Goal: Task Accomplishment & Management: Manage account settings

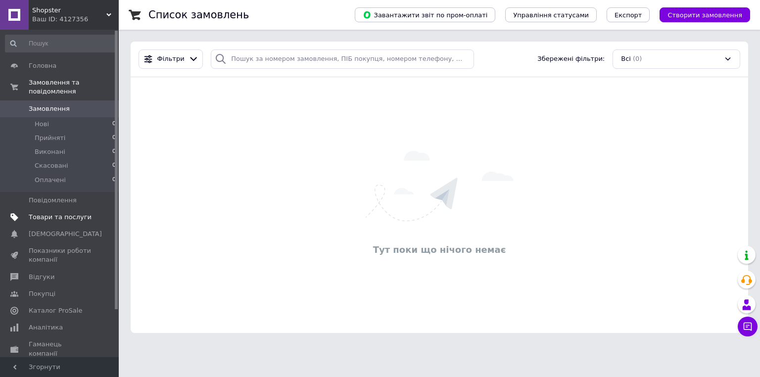
click at [63, 213] on span "Товари та послуги" at bounding box center [60, 217] width 63 height 9
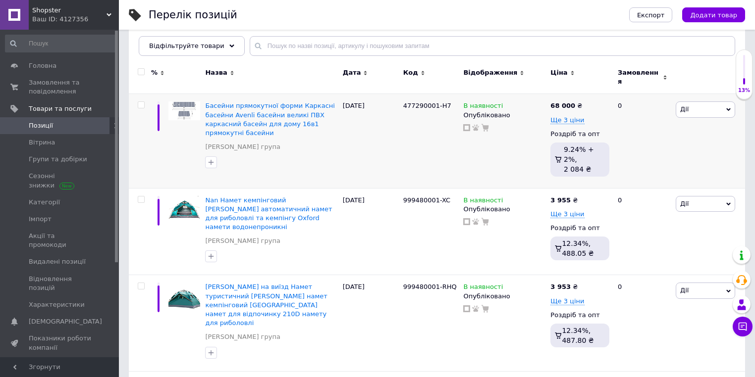
scroll to position [119, 0]
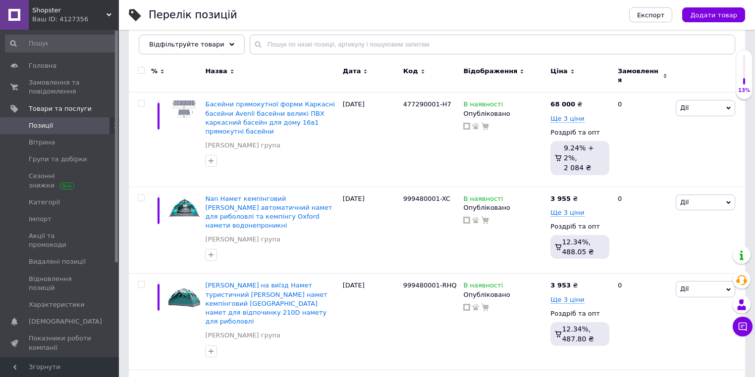
click at [141, 69] on div at bounding box center [141, 70] width 20 height 7
click at [141, 69] on input "checkbox" at bounding box center [141, 70] width 6 height 6
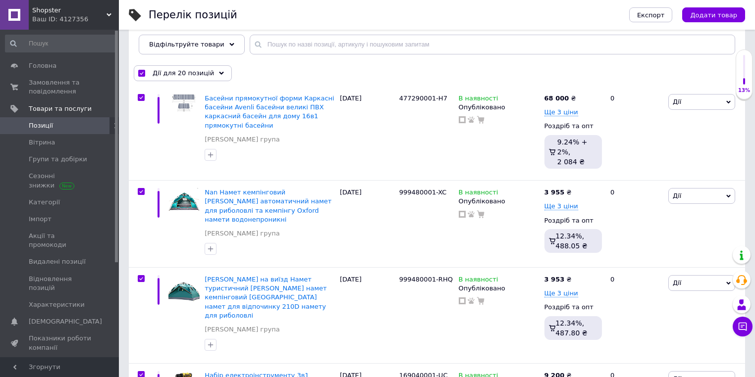
checkbox input "true"
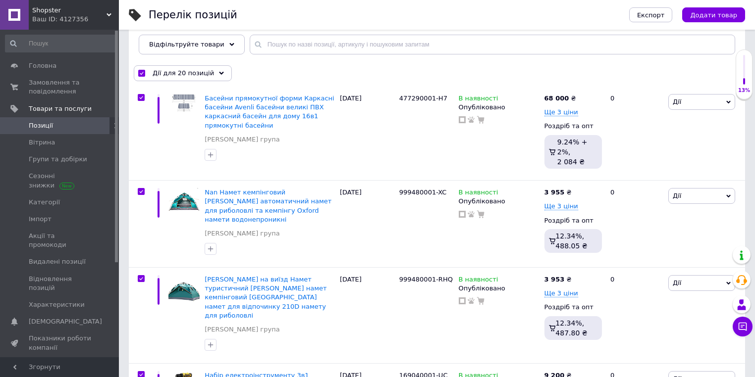
checkbox input "true"
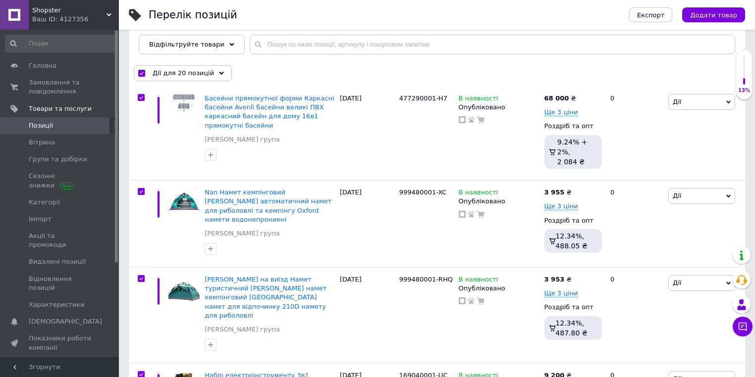
checkbox input "true"
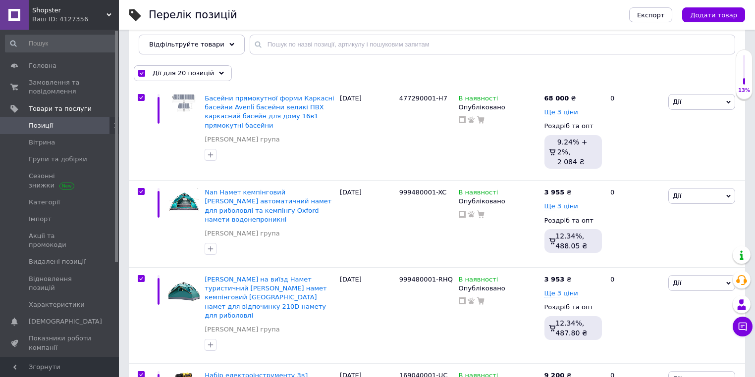
checkbox input "true"
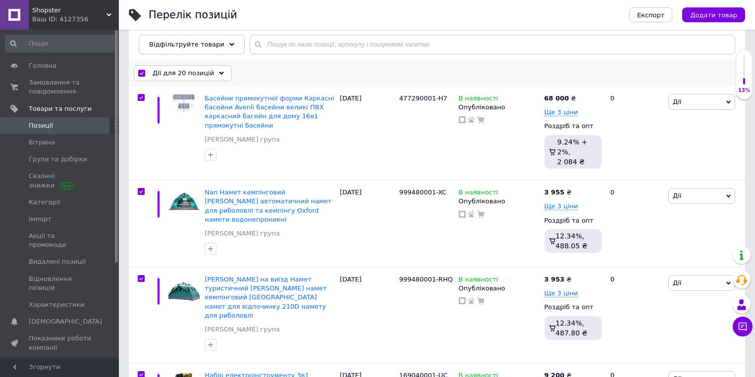
click at [176, 72] on span "Дії для 20 позицій" at bounding box center [182, 73] width 61 height 9
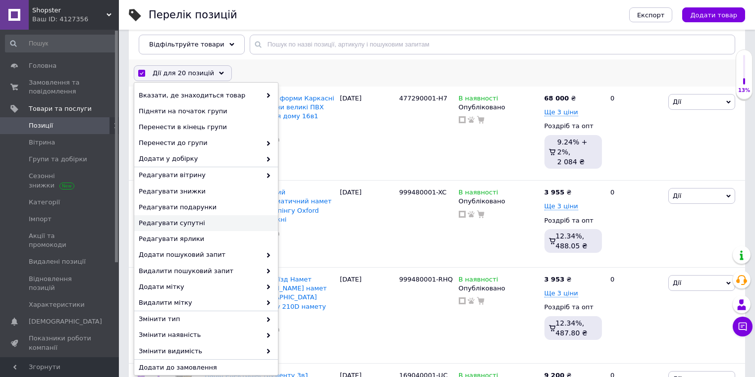
scroll to position [40, 0]
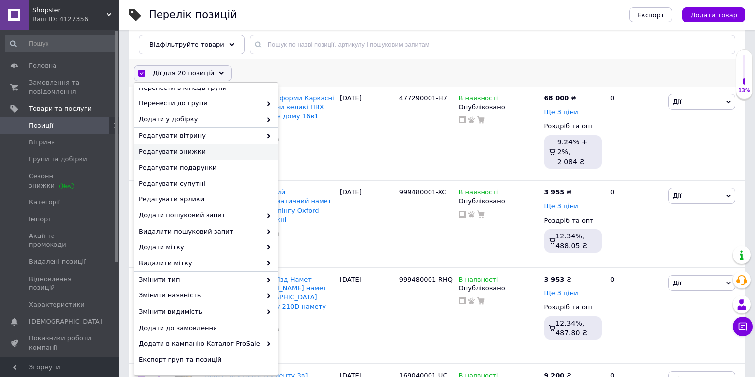
click at [189, 156] on div "Редагувати знижки" at bounding box center [206, 152] width 144 height 16
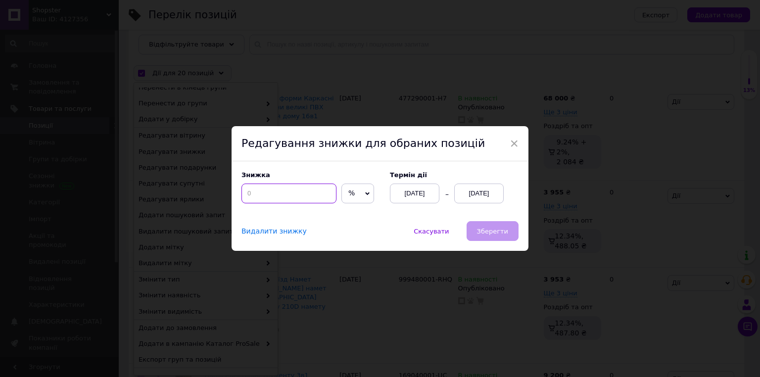
click at [272, 195] on input at bounding box center [289, 194] width 95 height 20
type input "50"
click at [489, 191] on div "[DATE]" at bounding box center [480, 194] width 50 height 20
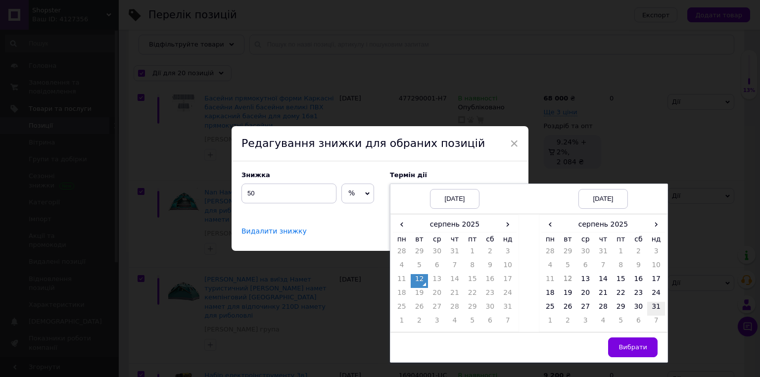
click at [653, 305] on td "31" at bounding box center [657, 309] width 18 height 14
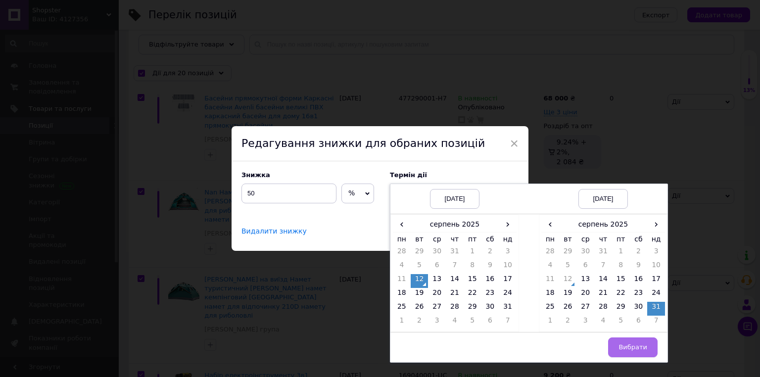
click at [645, 351] on span "Вибрати" at bounding box center [633, 347] width 29 height 7
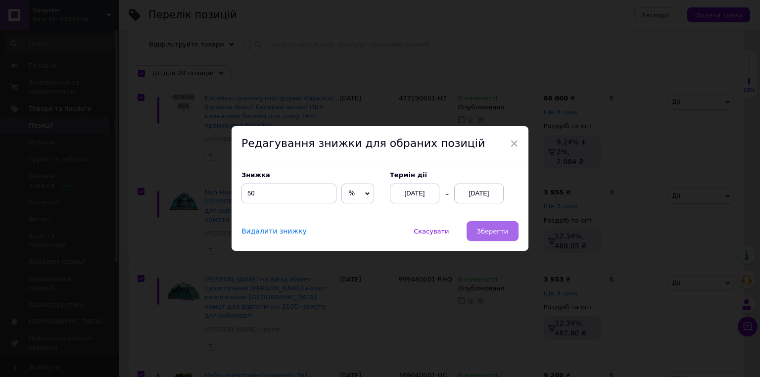
click at [503, 237] on button "Зберегти" at bounding box center [493, 231] width 52 height 20
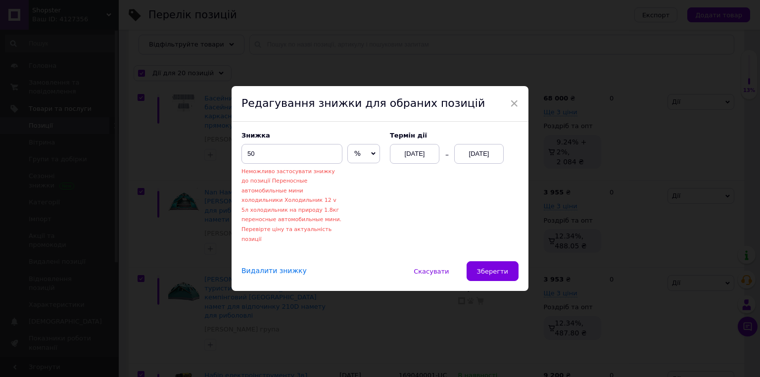
click at [517, 111] on div "Редагування знижки для обраних позицій" at bounding box center [380, 104] width 297 height 36
click at [519, 109] on div "Редагування знижки для обраних позицій" at bounding box center [380, 104] width 297 height 36
click at [510, 112] on span "×" at bounding box center [514, 103] width 9 height 17
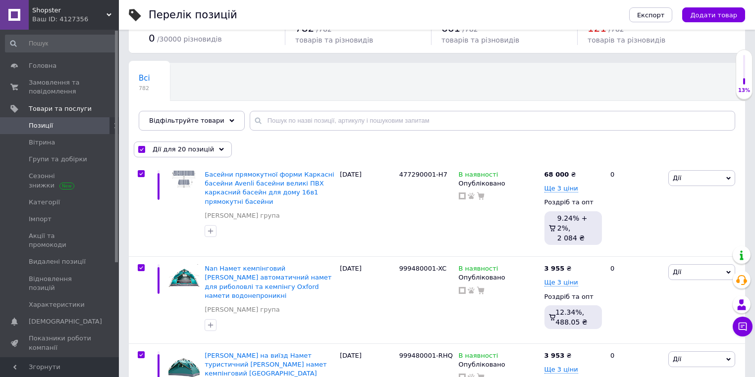
scroll to position [0, 0]
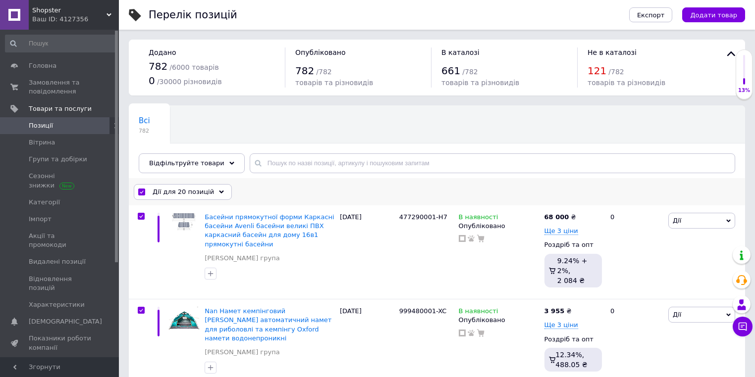
click at [157, 190] on span "Дії для 20 позицій" at bounding box center [182, 192] width 61 height 9
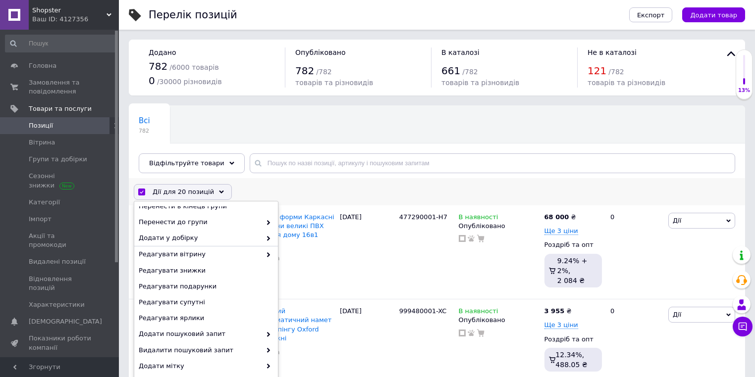
click at [251, 189] on div "Дії для 20 позицій Вибрати усі 782 позиції Вибрані всі 782 позиції Скасувати об…" at bounding box center [437, 192] width 616 height 26
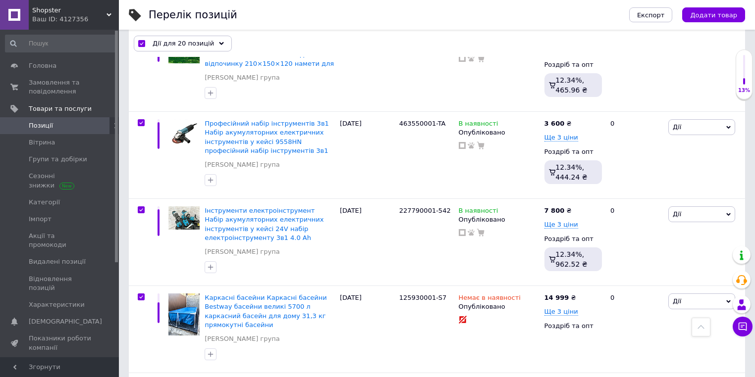
scroll to position [1578, 0]
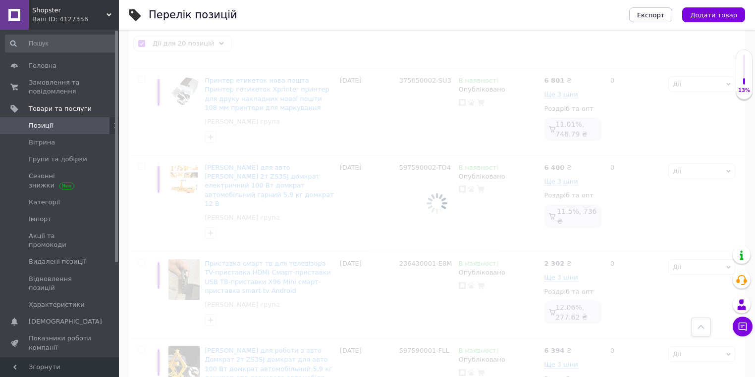
checkbox input "false"
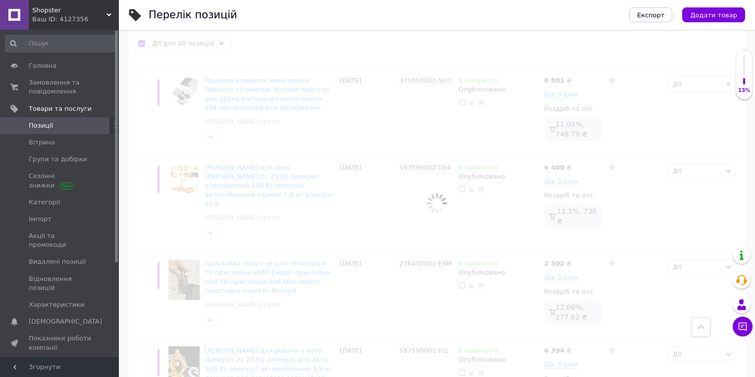
checkbox input "false"
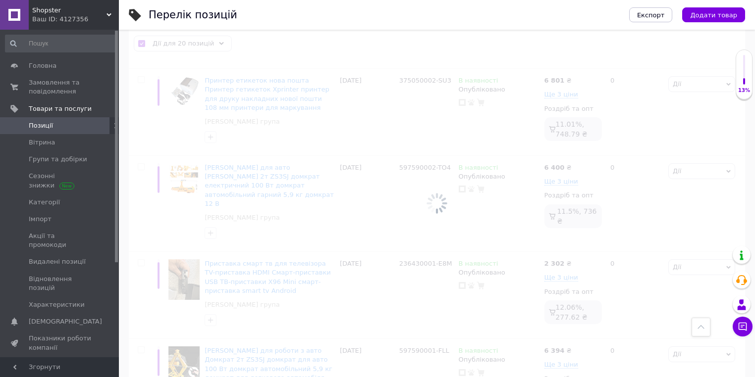
checkbox input "false"
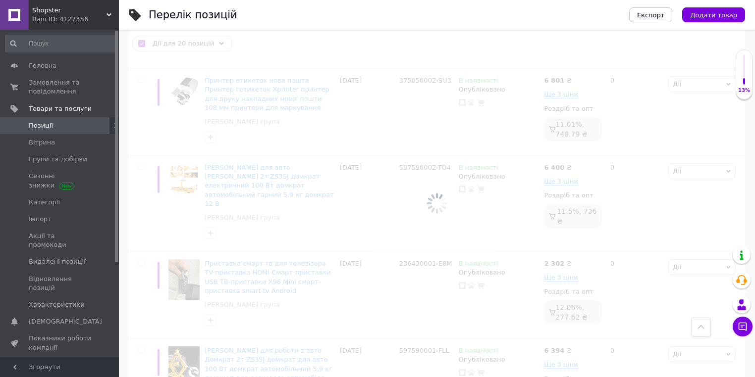
checkbox input "false"
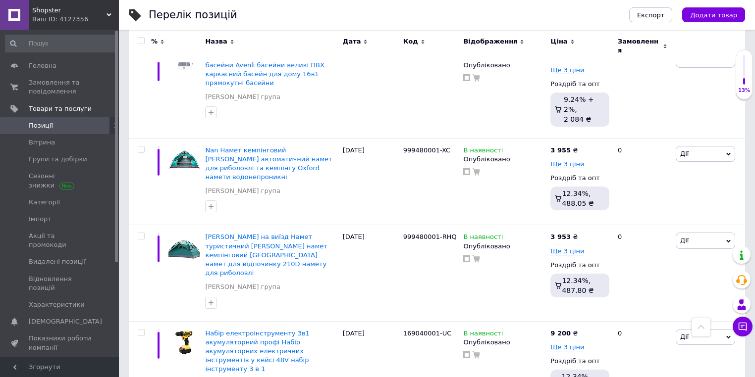
scroll to position [0, 0]
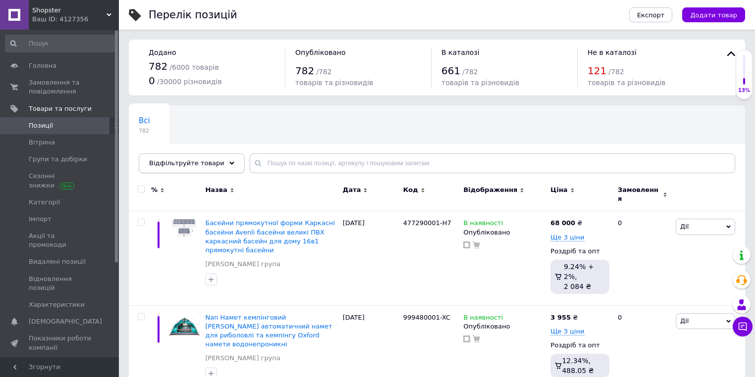
click at [222, 167] on div "Відфільтруйте товари" at bounding box center [192, 163] width 106 height 20
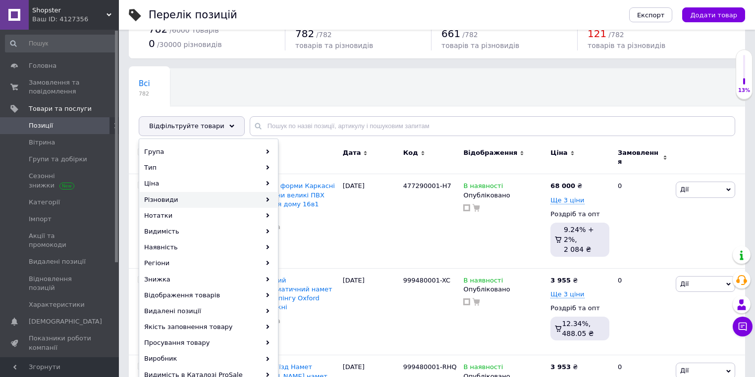
scroll to position [79, 0]
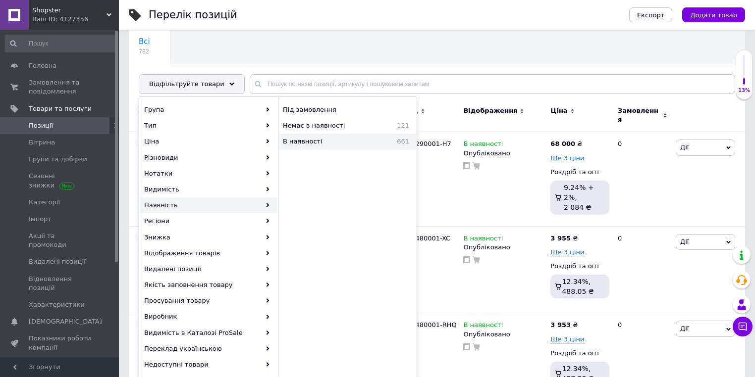
click at [326, 140] on span "В наявності" at bounding box center [327, 141] width 88 height 9
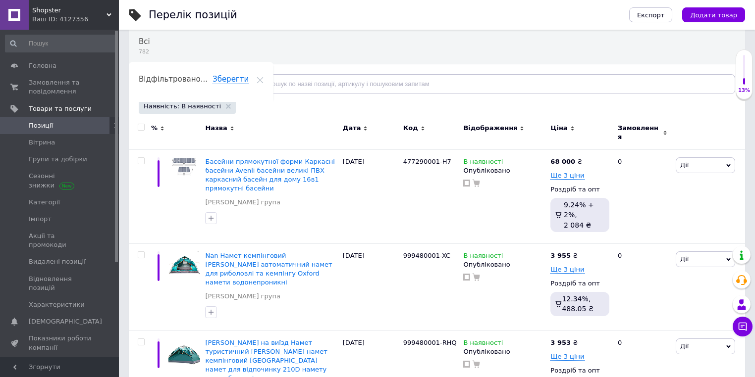
click at [140, 126] on input "checkbox" at bounding box center [141, 127] width 6 height 6
checkbox input "true"
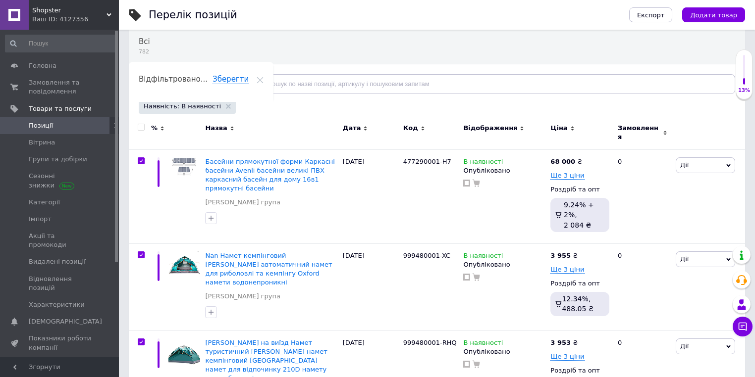
checkbox input "true"
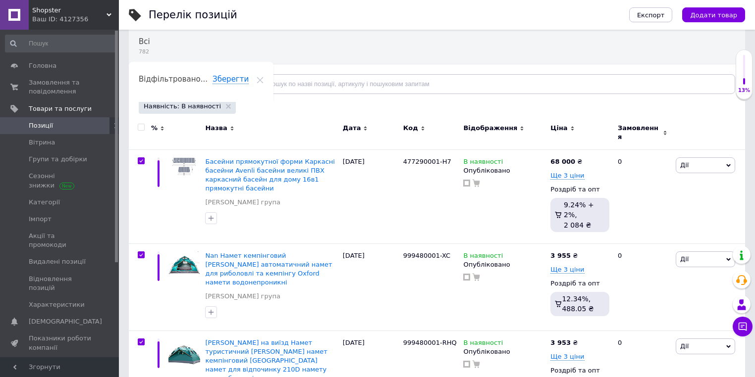
checkbox input "true"
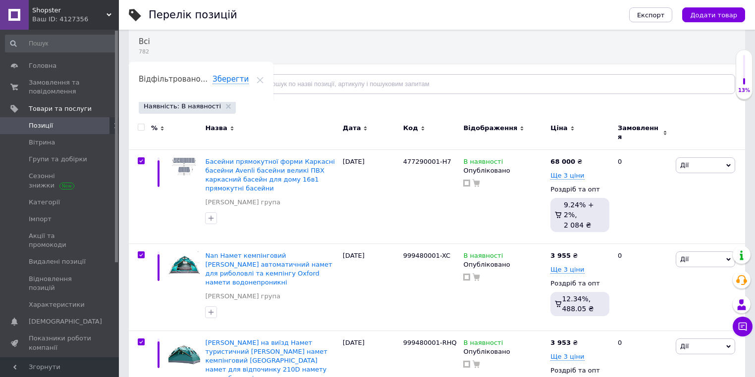
checkbox input "true"
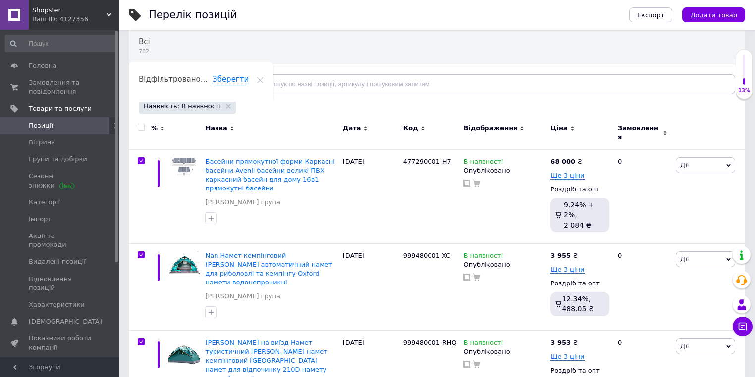
checkbox input "true"
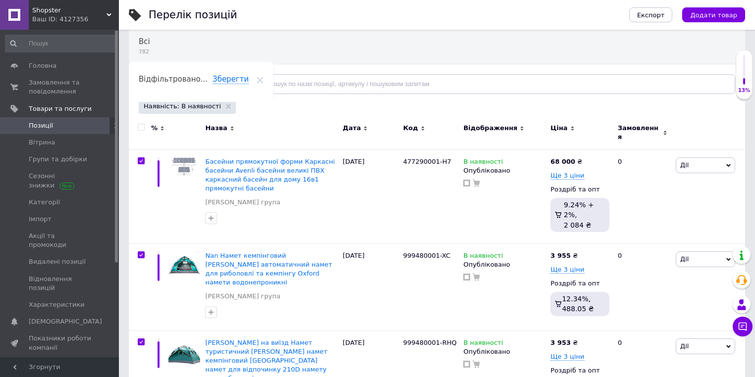
checkbox input "true"
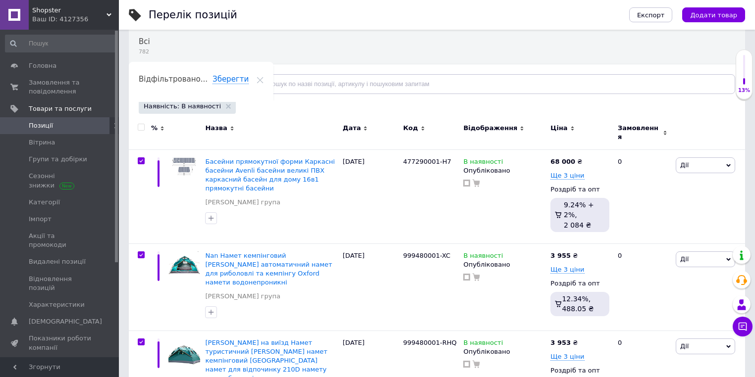
checkbox input "true"
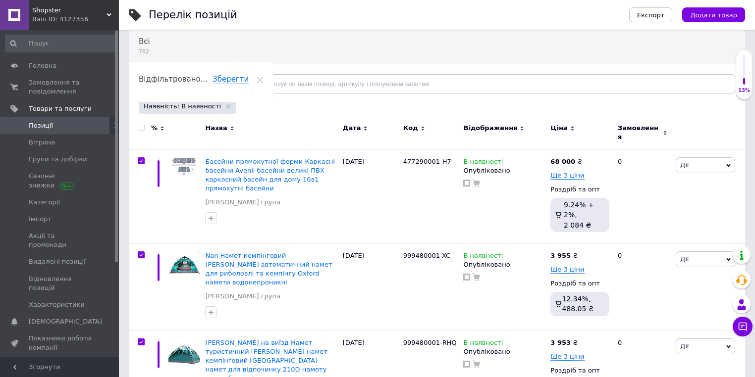
checkbox input "true"
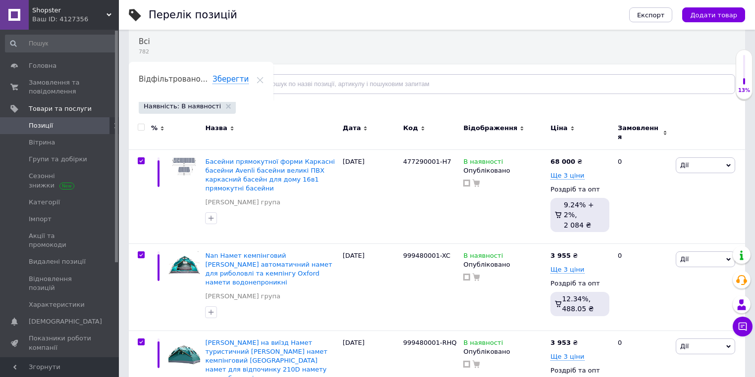
checkbox input "true"
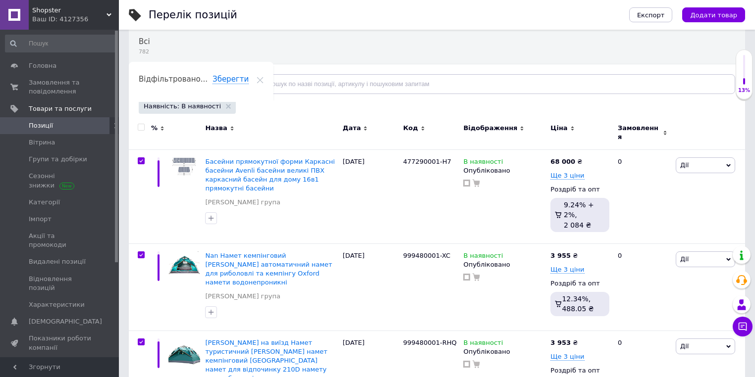
checkbox input "true"
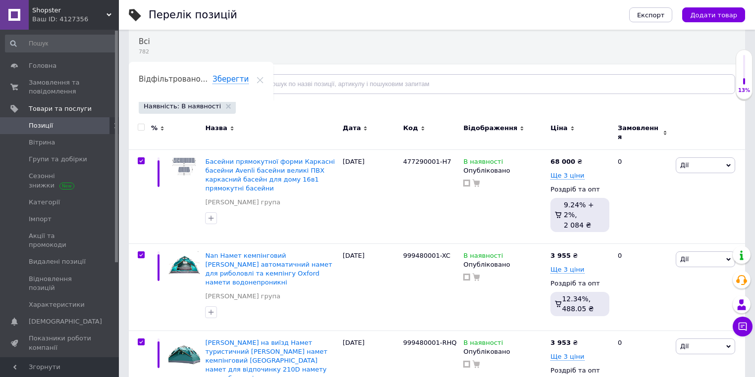
checkbox input "true"
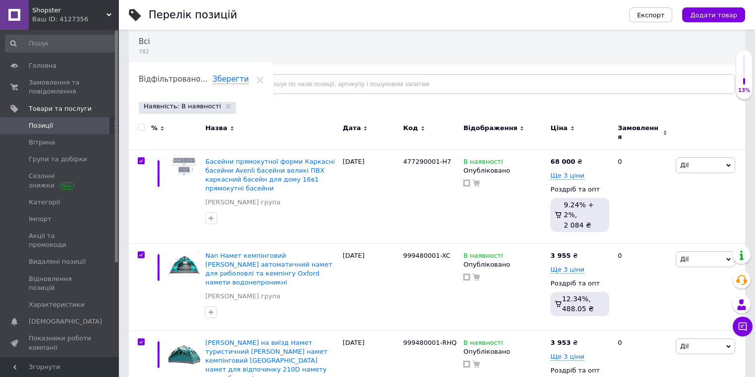
checkbox input "true"
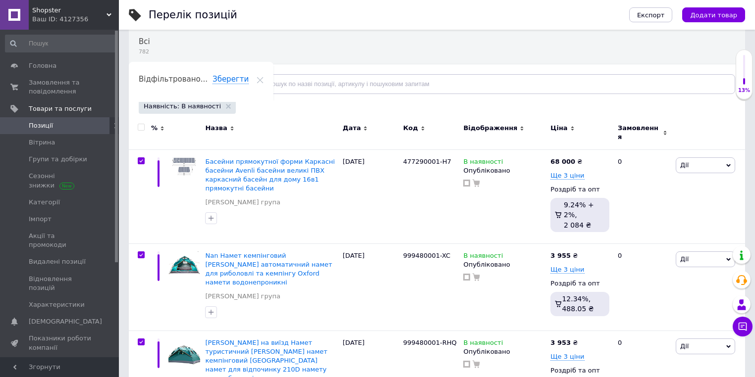
checkbox input "true"
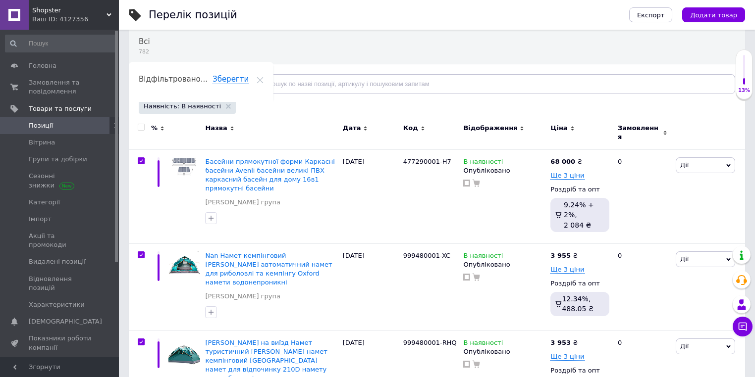
checkbox input "true"
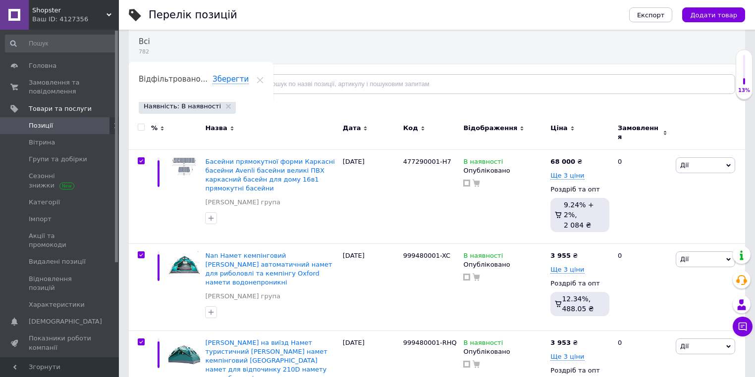
checkbox input "true"
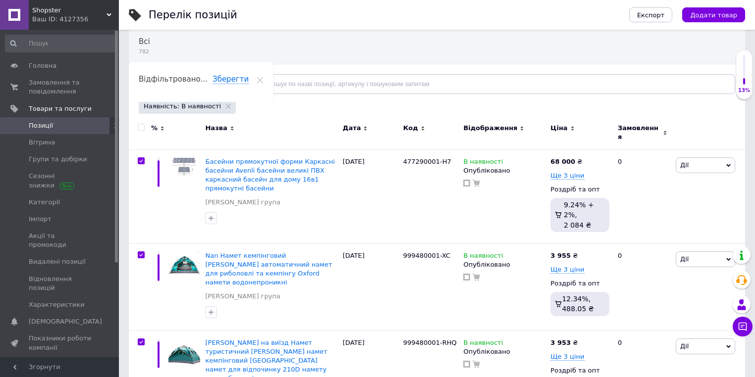
checkbox input "true"
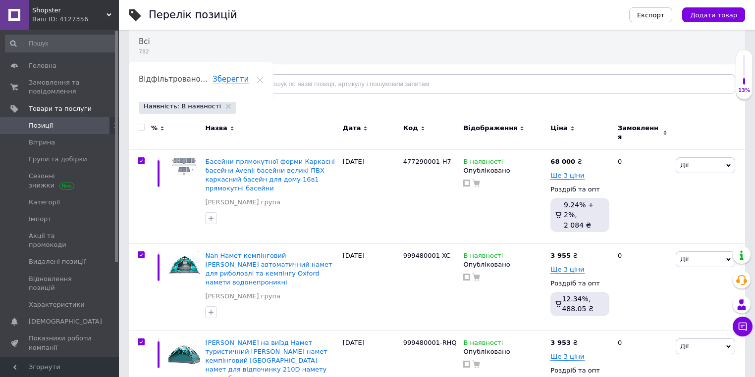
checkbox input "true"
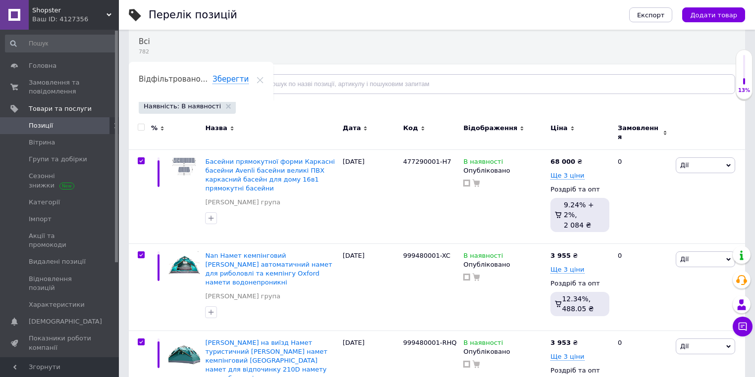
checkbox input "true"
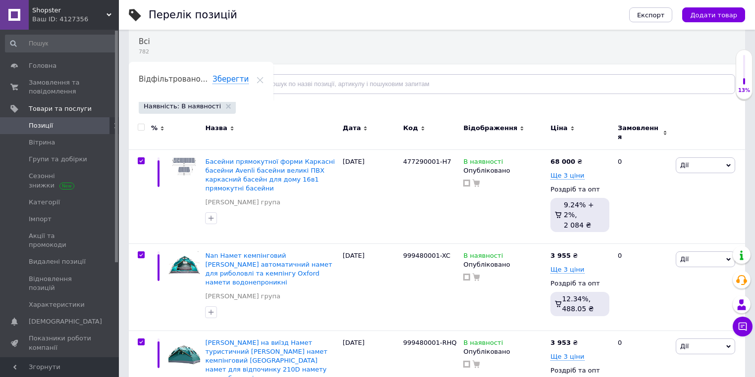
checkbox input "true"
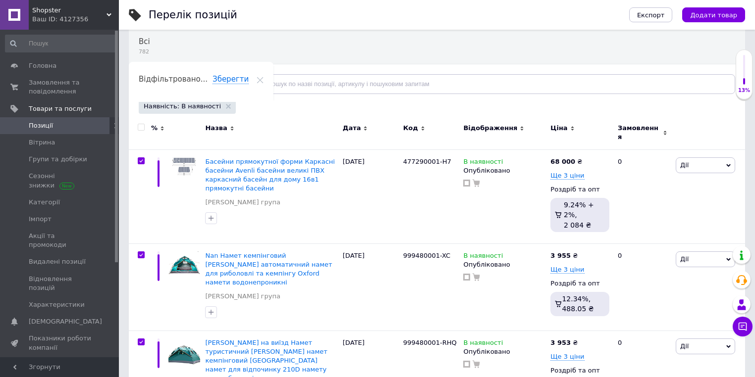
checkbox input "true"
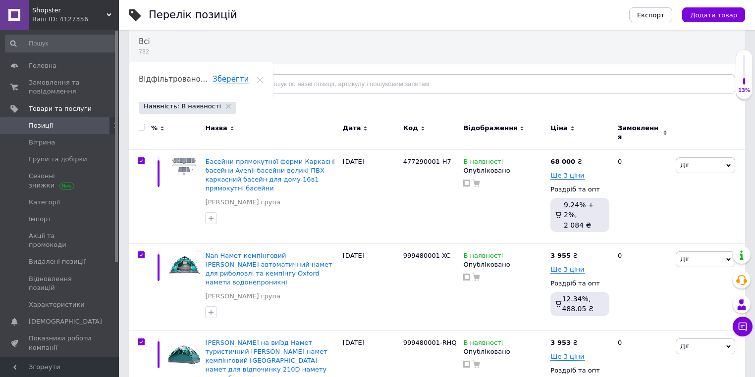
checkbox input "true"
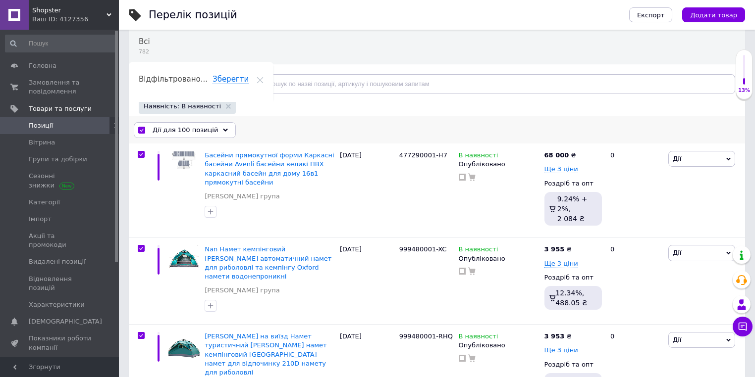
click at [169, 130] on span "Дії для 100 позицій" at bounding box center [184, 130] width 65 height 9
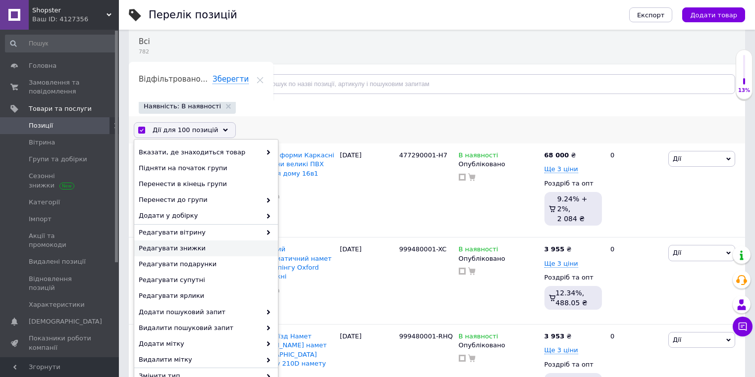
click at [196, 247] on span "Редагувати знижки" at bounding box center [205, 248] width 132 height 9
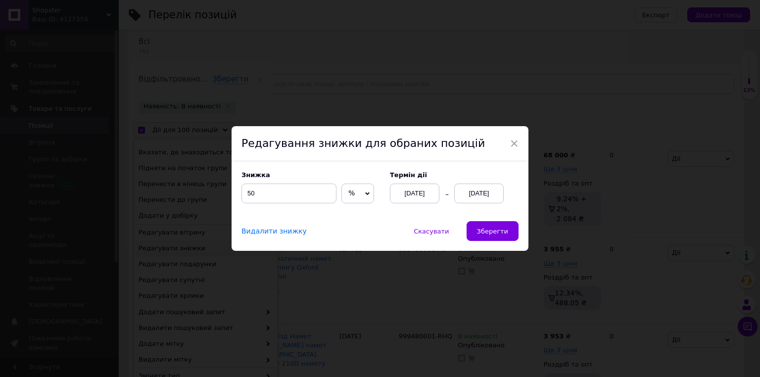
click at [505, 196] on div "Термін дії [DATE] [DATE]" at bounding box center [449, 187] width 139 height 32
click at [507, 234] on span "Зберегти" at bounding box center [492, 231] width 31 height 7
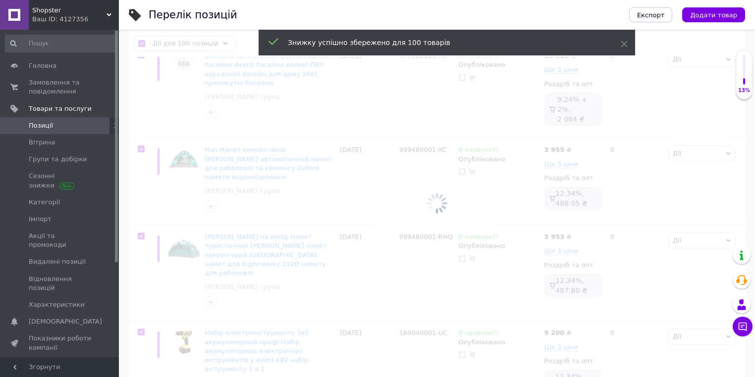
scroll to position [317, 0]
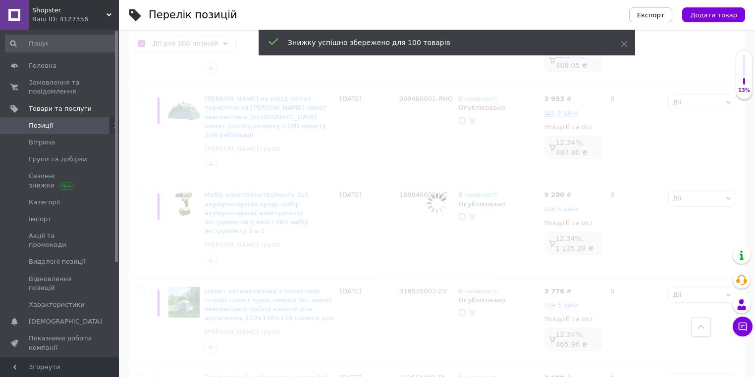
checkbox input "false"
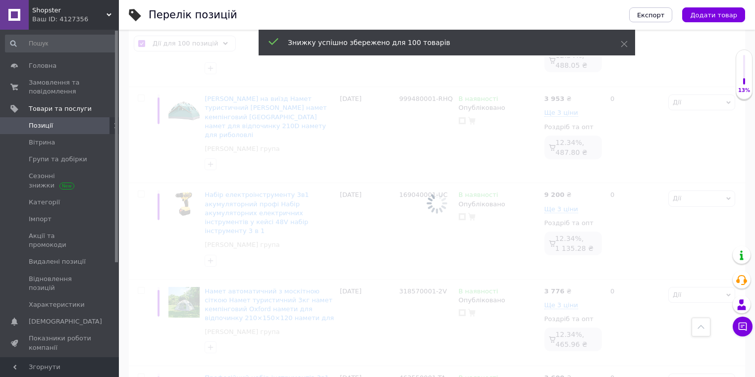
checkbox input "false"
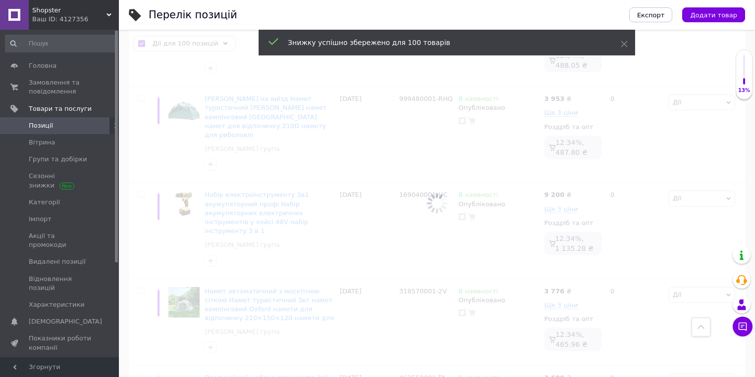
checkbox input "false"
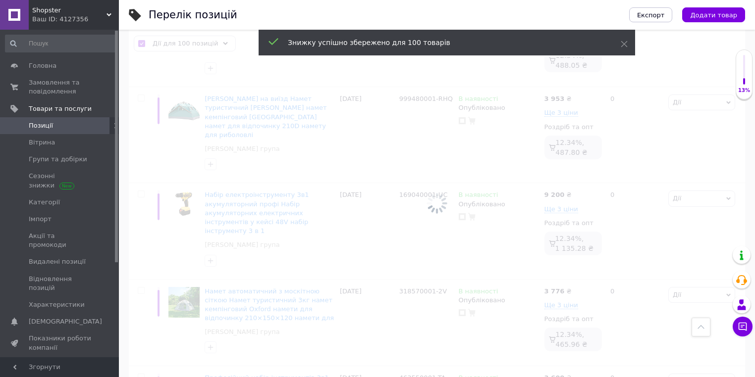
checkbox input "false"
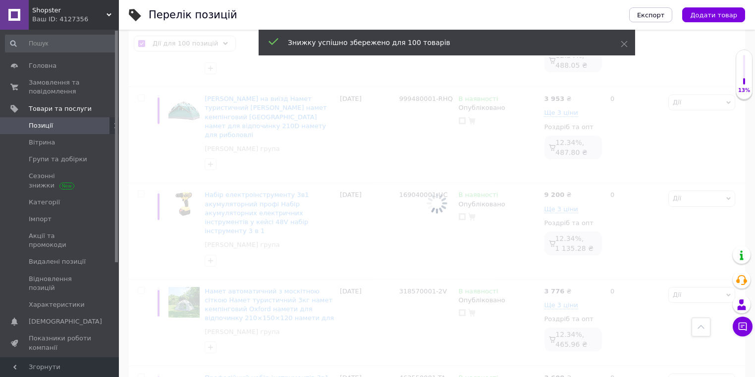
checkbox input "false"
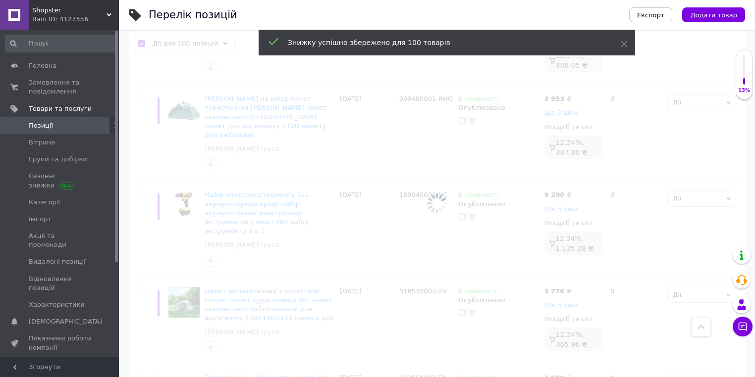
checkbox input "false"
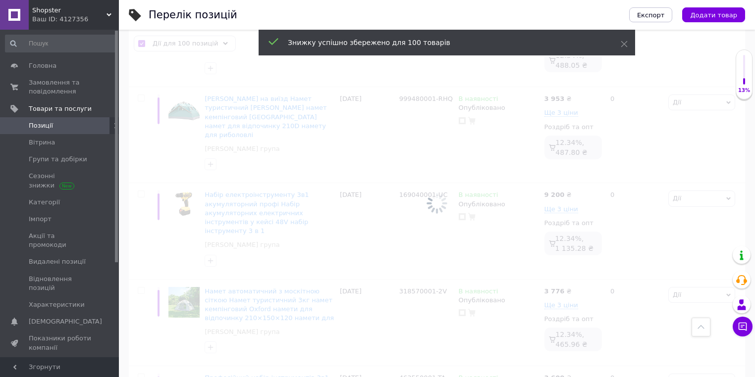
checkbox input "false"
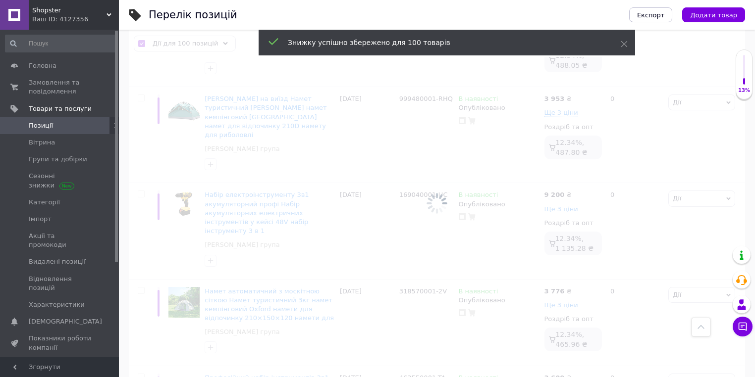
checkbox input "false"
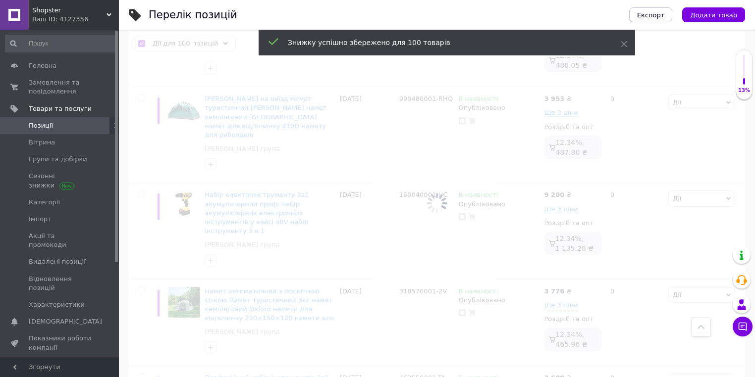
checkbox input "false"
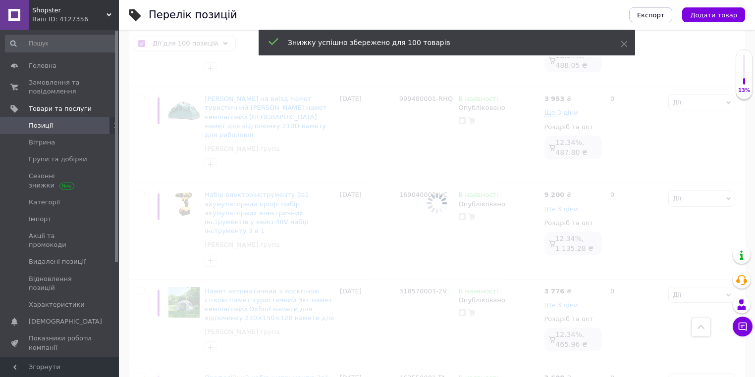
checkbox input "false"
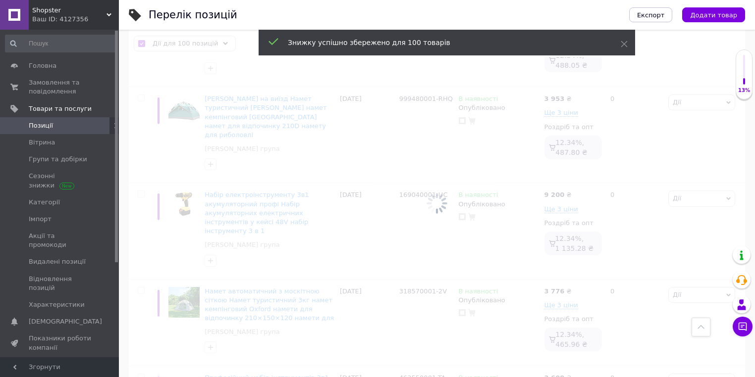
checkbox input "false"
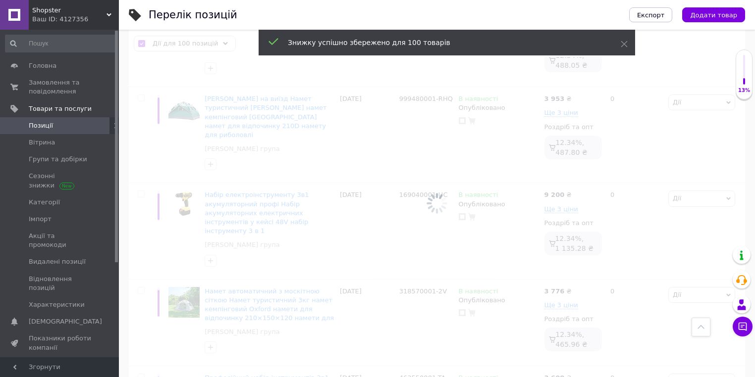
checkbox input "false"
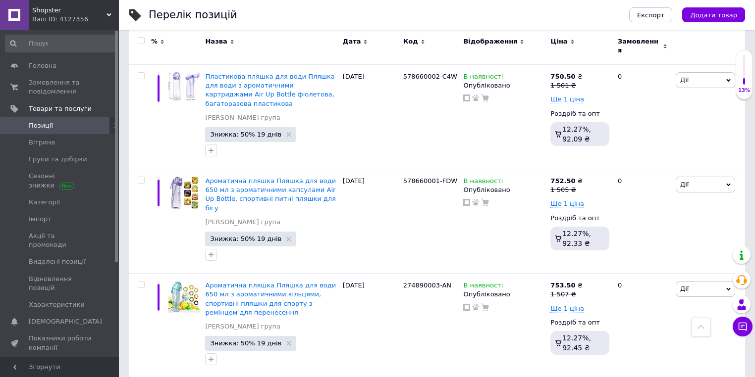
scroll to position [10098, 0]
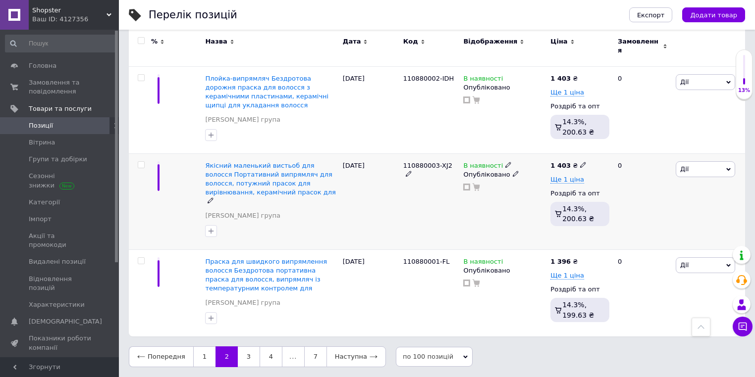
scroll to position [8497, 0]
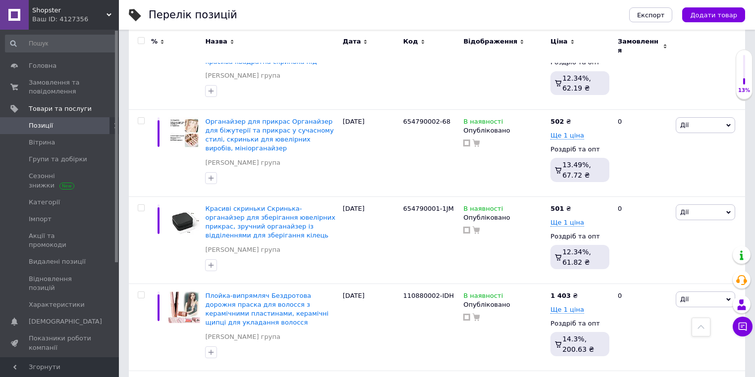
click at [138, 40] on input "checkbox" at bounding box center [141, 41] width 6 height 6
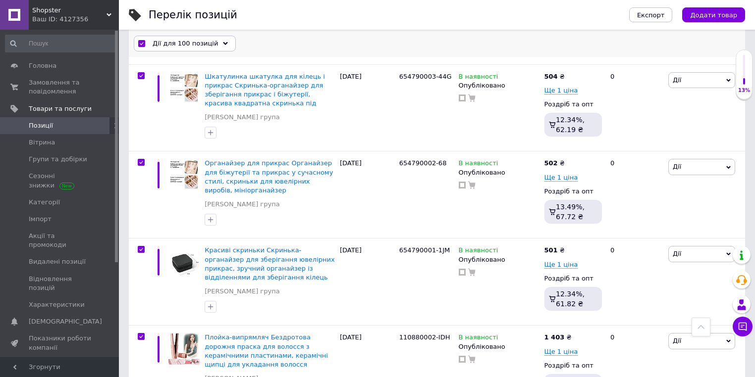
scroll to position [8536, 0]
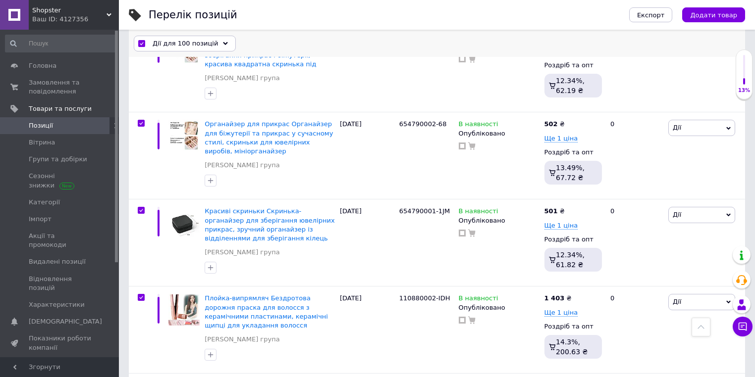
click at [160, 45] on span "Дії для 100 позицій" at bounding box center [184, 43] width 65 height 9
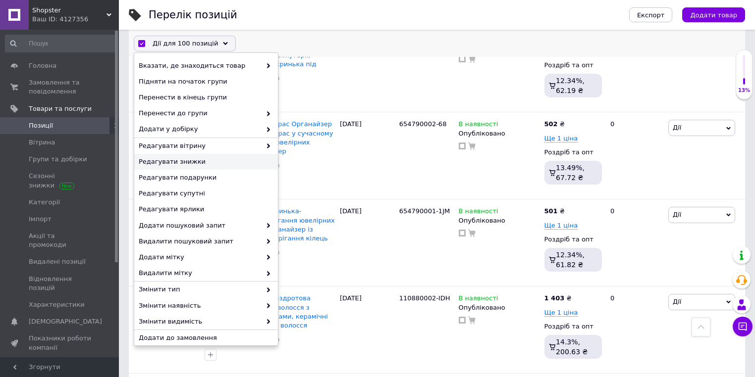
click at [192, 166] on span "Редагувати знижки" at bounding box center [205, 161] width 132 height 9
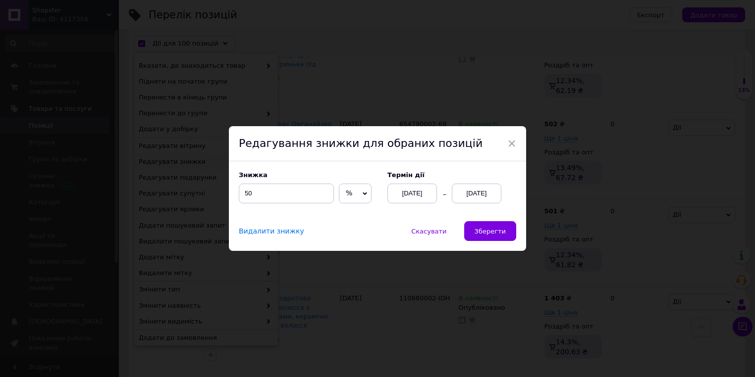
scroll to position [8496, 0]
click at [491, 235] on span "Зберегти" at bounding box center [492, 231] width 31 height 7
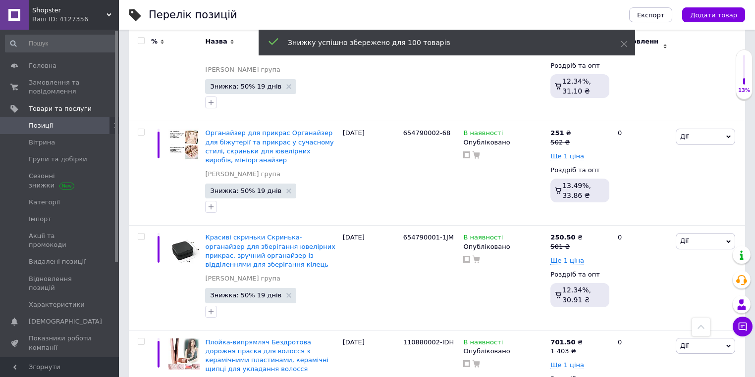
scroll to position [10134, 0]
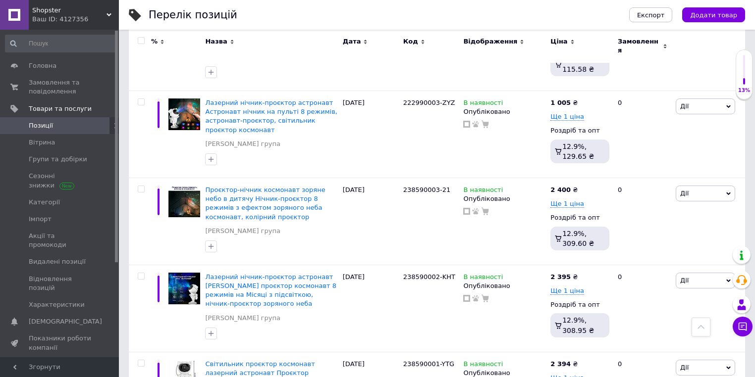
click at [142, 37] on span at bounding box center [141, 40] width 7 height 7
click at [142, 38] on input "checkbox" at bounding box center [141, 41] width 6 height 6
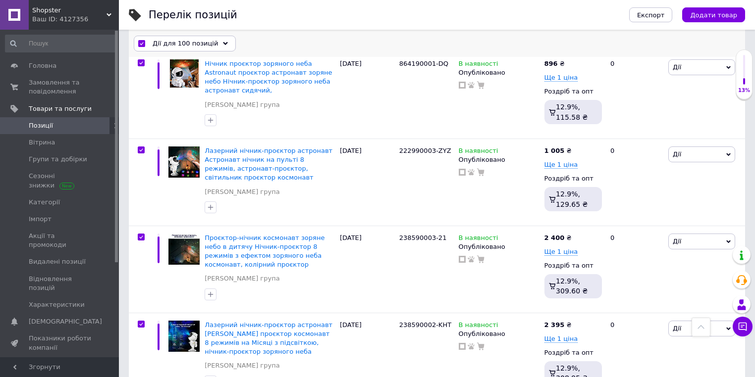
scroll to position [8558, 0]
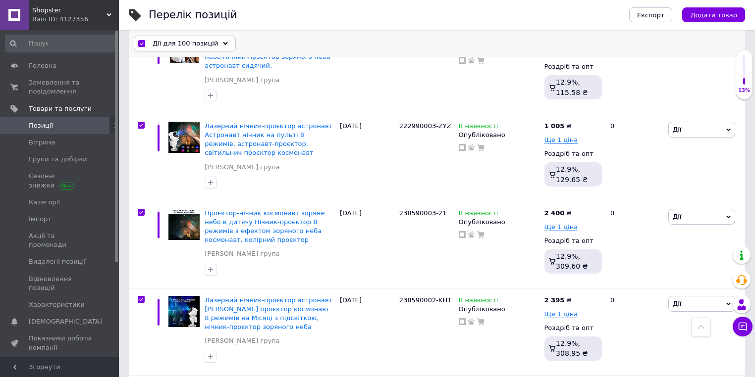
click at [160, 44] on span "Дії для 100 позицій" at bounding box center [184, 43] width 65 height 9
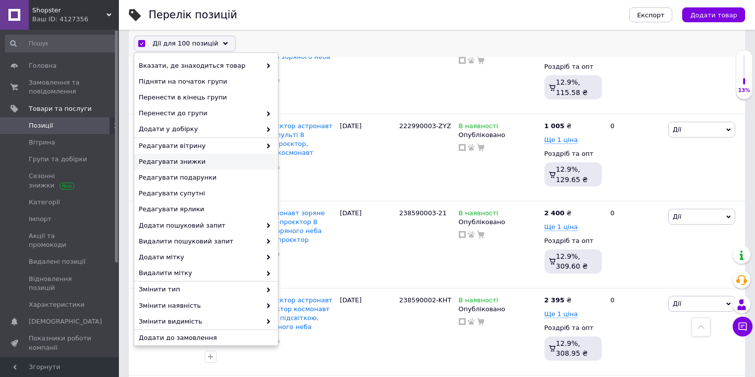
click at [193, 164] on span "Редагувати знижки" at bounding box center [205, 161] width 132 height 9
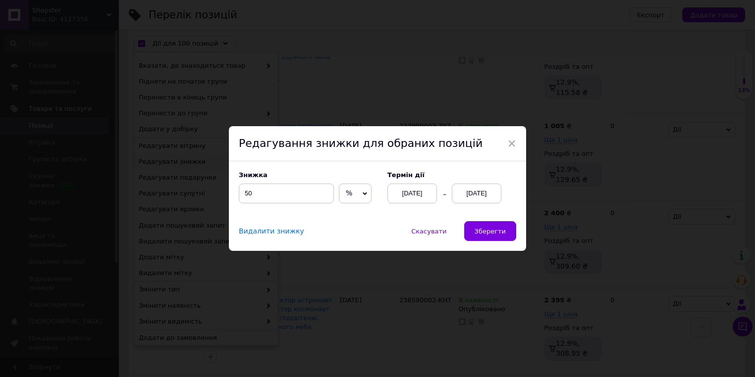
scroll to position [8518, 0]
click at [506, 238] on button "Зберегти" at bounding box center [493, 231] width 52 height 20
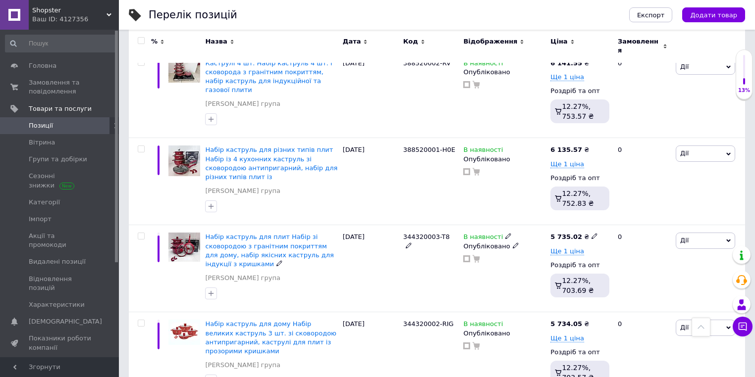
click at [142, 40] on input "checkbox" at bounding box center [141, 41] width 6 height 6
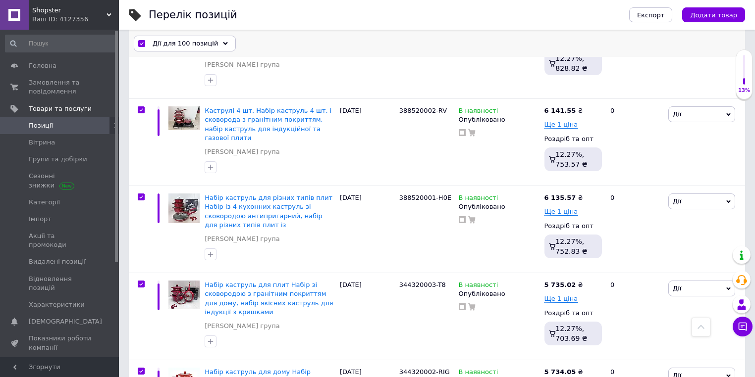
scroll to position [8533, 0]
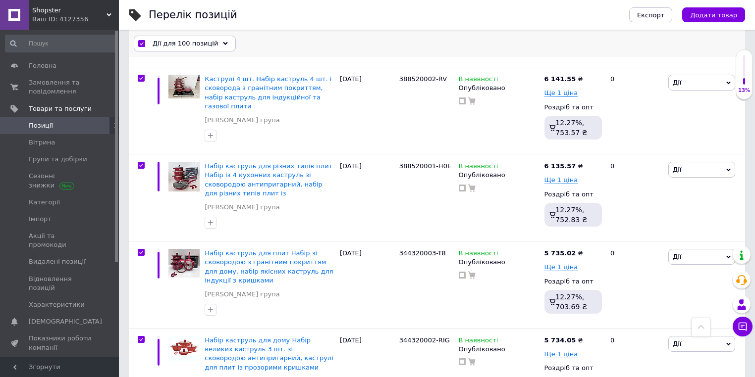
click at [162, 42] on span "Дії для 100 позицій" at bounding box center [184, 43] width 65 height 9
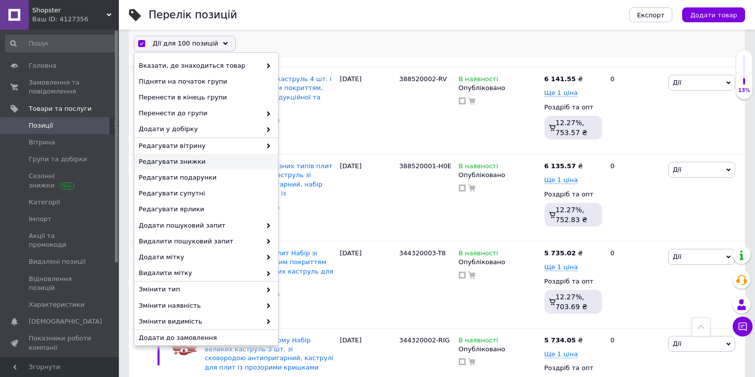
click at [202, 164] on span "Редагувати знижки" at bounding box center [205, 161] width 132 height 9
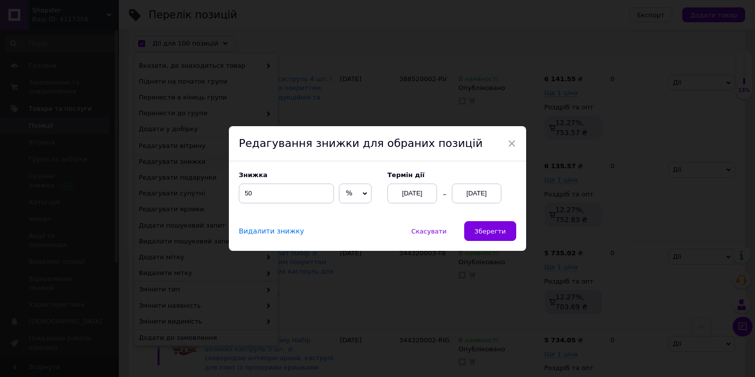
scroll to position [8493, 0]
click at [487, 224] on button "Зберегти" at bounding box center [493, 231] width 52 height 20
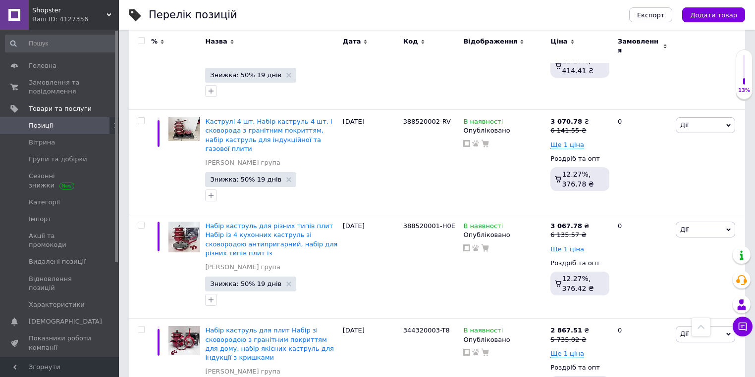
scroll to position [10081, 0]
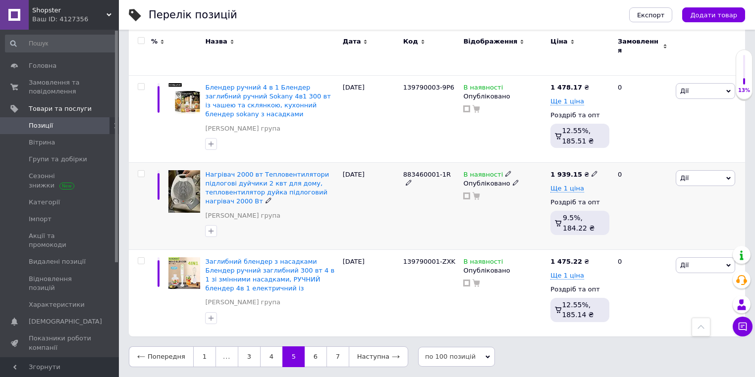
scroll to position [8505, 0]
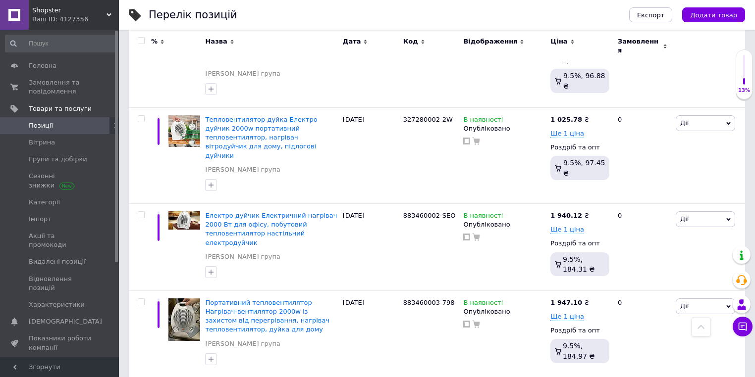
click at [140, 39] on input "checkbox" at bounding box center [141, 41] width 6 height 6
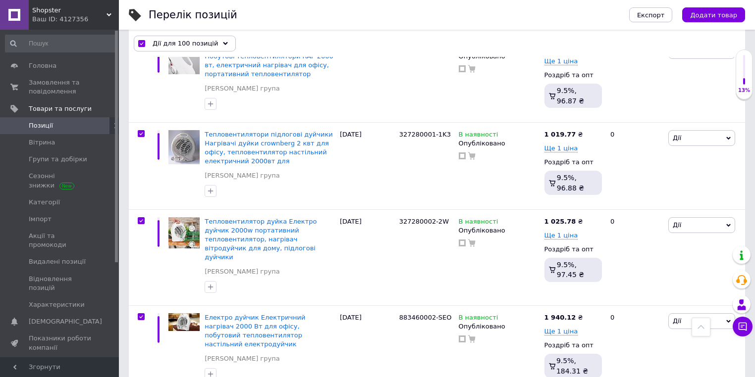
scroll to position [8529, 0]
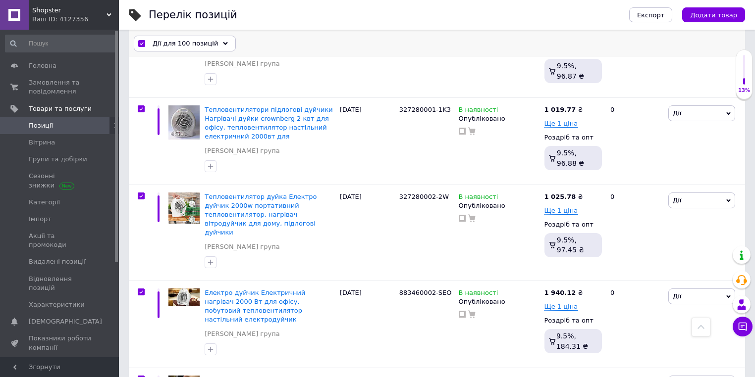
click at [159, 44] on span "Дії для 100 позицій" at bounding box center [184, 43] width 65 height 9
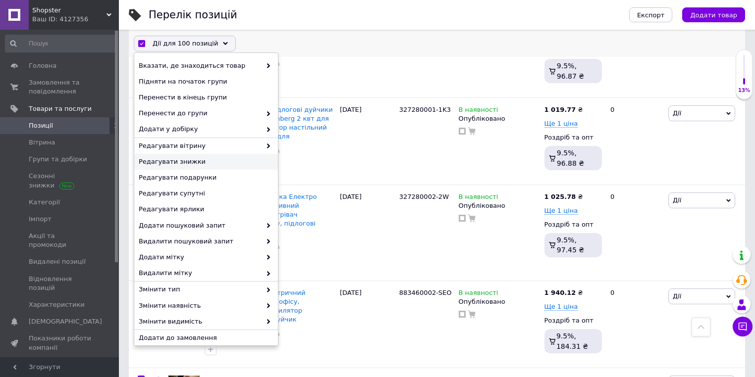
click at [194, 162] on span "Редагувати знижки" at bounding box center [205, 161] width 132 height 9
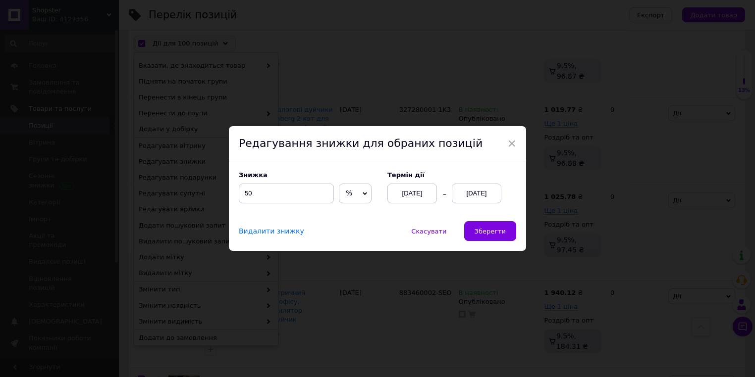
scroll to position [8489, 0]
click at [486, 228] on span "Зберегти" at bounding box center [492, 231] width 31 height 7
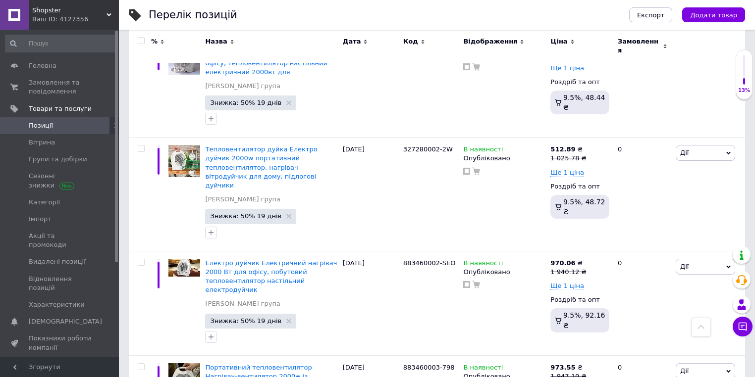
scroll to position [10107, 0]
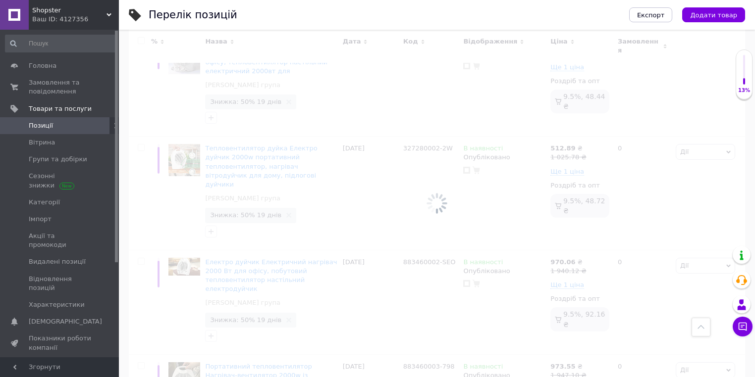
scroll to position [8497, 0]
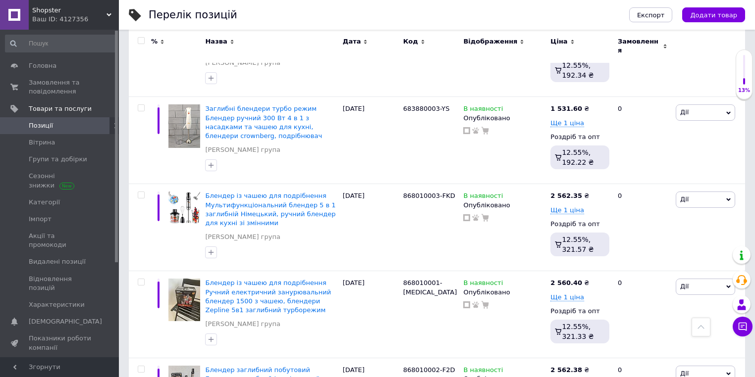
click at [142, 43] on input "checkbox" at bounding box center [141, 41] width 6 height 6
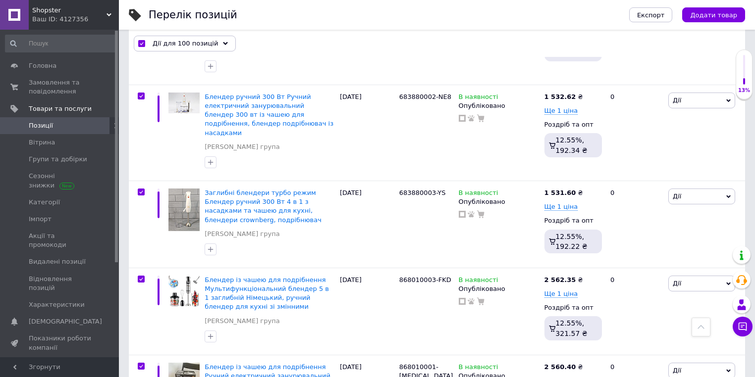
scroll to position [8532, 0]
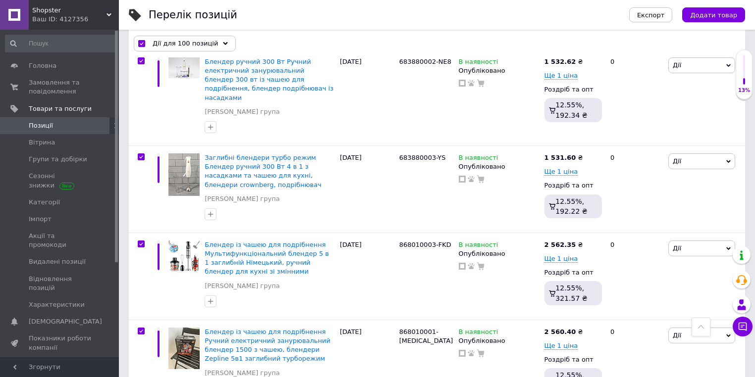
click at [154, 44] on span "Дії для 100 позицій" at bounding box center [184, 43] width 65 height 9
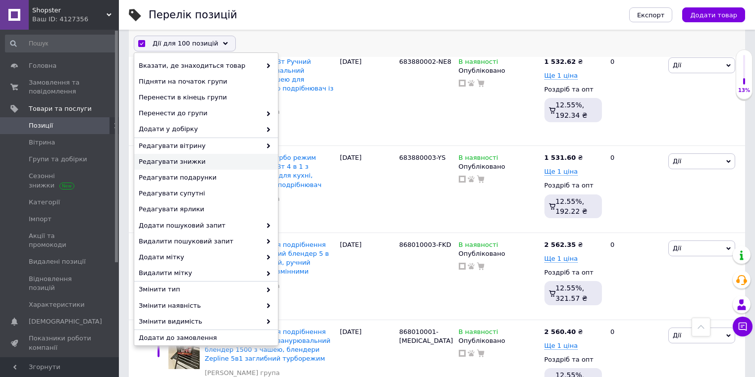
click at [203, 162] on span "Редагувати знижки" at bounding box center [205, 161] width 132 height 9
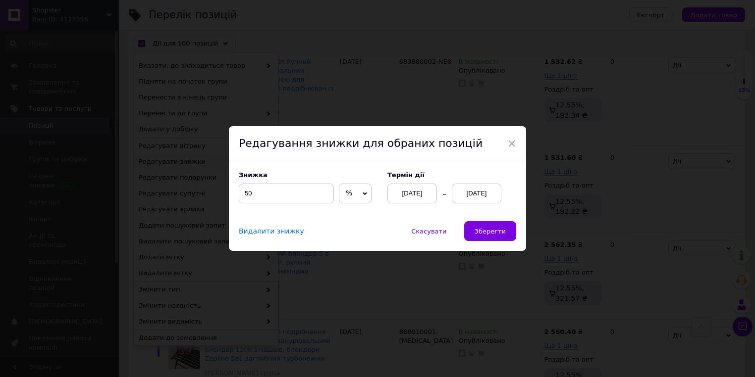
scroll to position [8492, 0]
click at [487, 234] on span "Зберегти" at bounding box center [492, 231] width 31 height 7
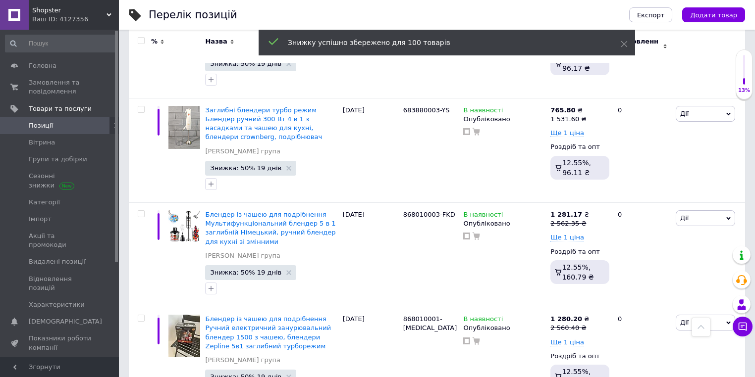
scroll to position [10152, 0]
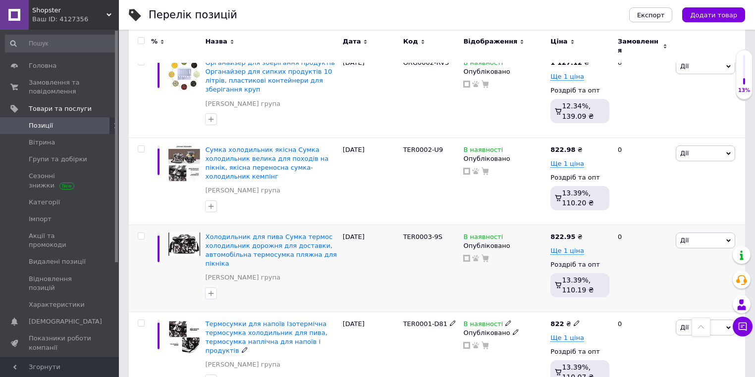
scroll to position [5134, 0]
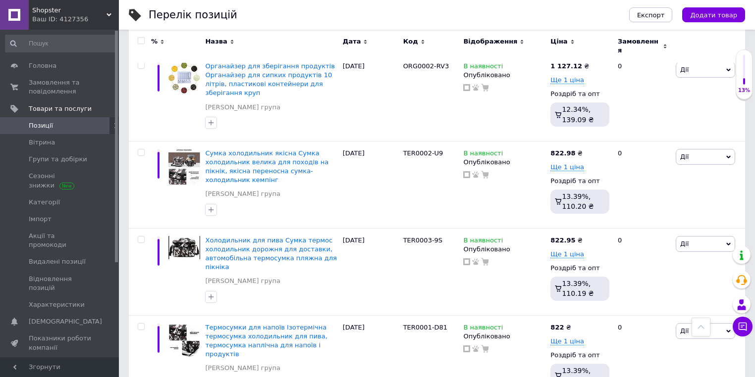
click at [137, 35] on div at bounding box center [140, 46] width 22 height 33
click at [139, 40] on input "checkbox" at bounding box center [141, 41] width 6 height 6
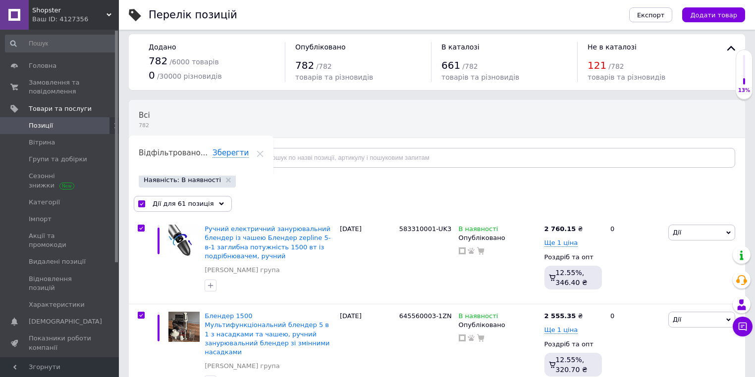
scroll to position [0, 0]
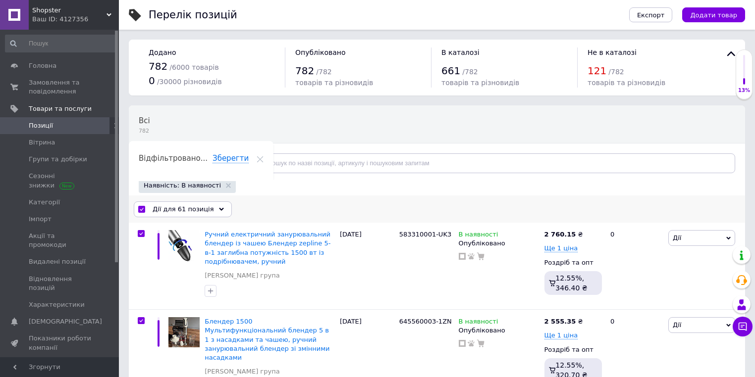
click at [207, 206] on div "Дії для 61 позиція" at bounding box center [183, 210] width 98 height 16
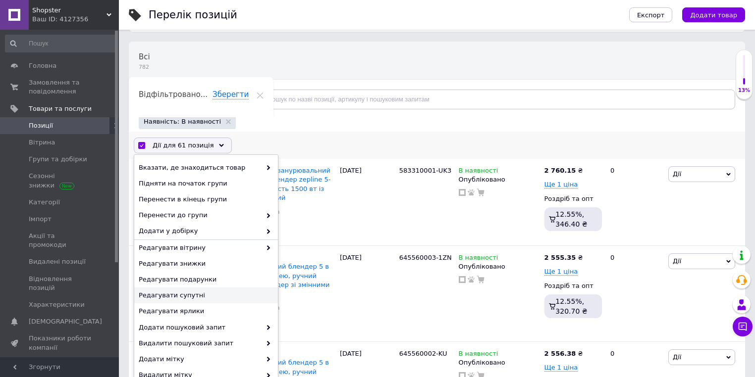
scroll to position [119, 0]
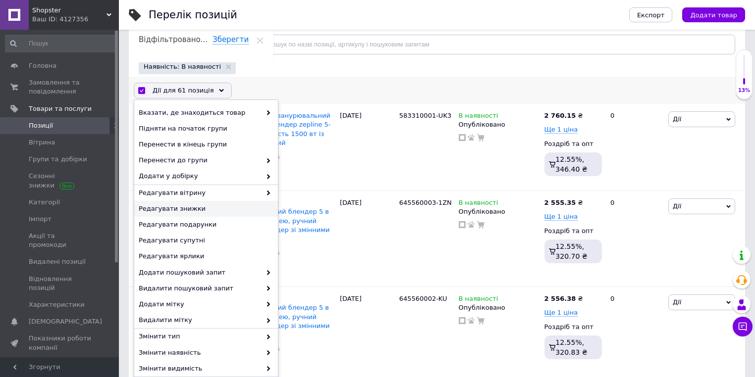
click at [198, 208] on span "Редагувати знижки" at bounding box center [205, 208] width 132 height 9
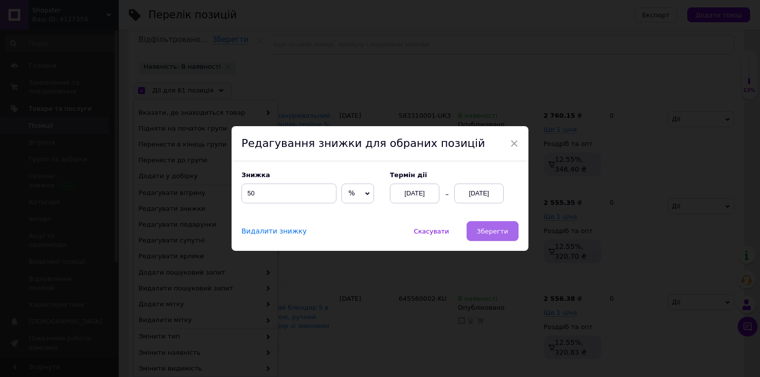
click at [494, 241] on button "Зберегти" at bounding box center [493, 231] width 52 height 20
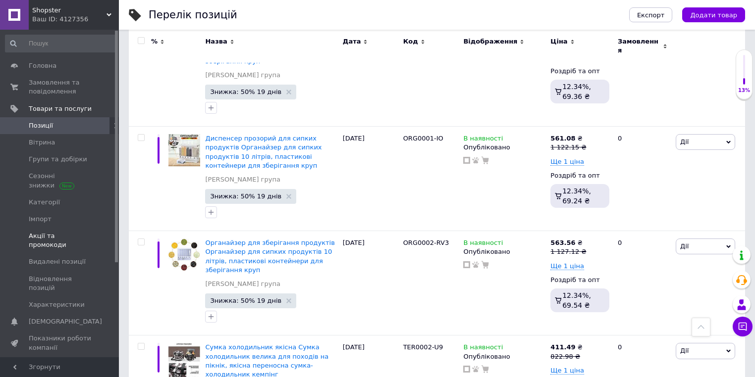
scroll to position [5929, 0]
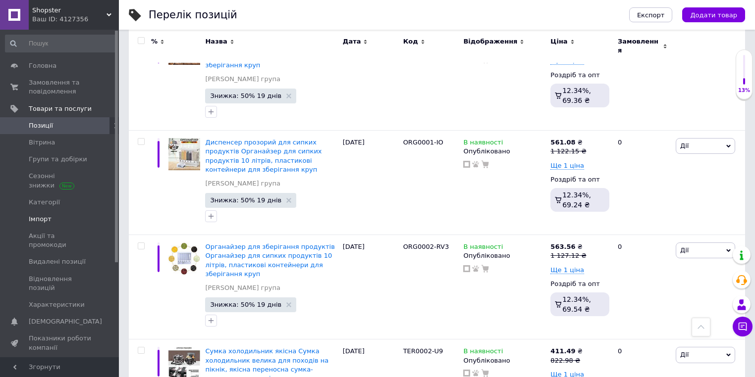
click at [69, 220] on span "Імпорт" at bounding box center [60, 219] width 63 height 9
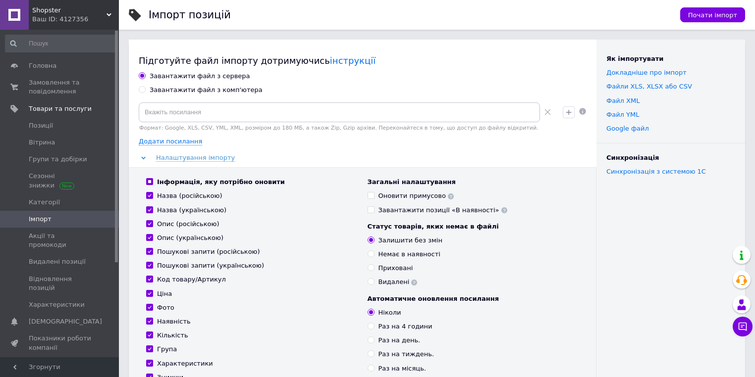
click at [191, 93] on div "Завантажити файл з комп'ютера" at bounding box center [206, 90] width 113 height 9
click at [145, 93] on input "Завантажити файл з комп'ютера" at bounding box center [142, 89] width 6 height 6
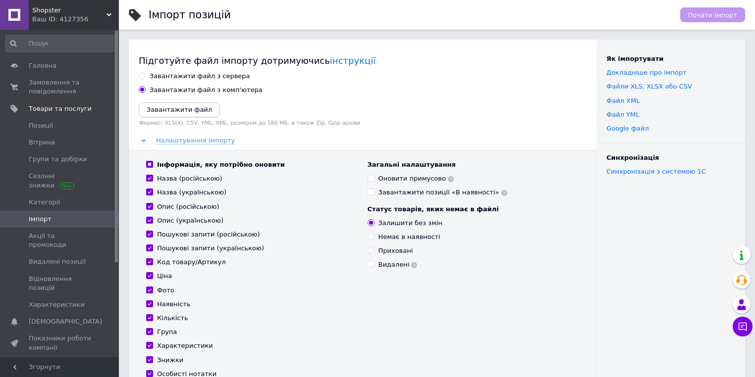
click at [187, 107] on icon "Завантажити файл" at bounding box center [179, 109] width 65 height 7
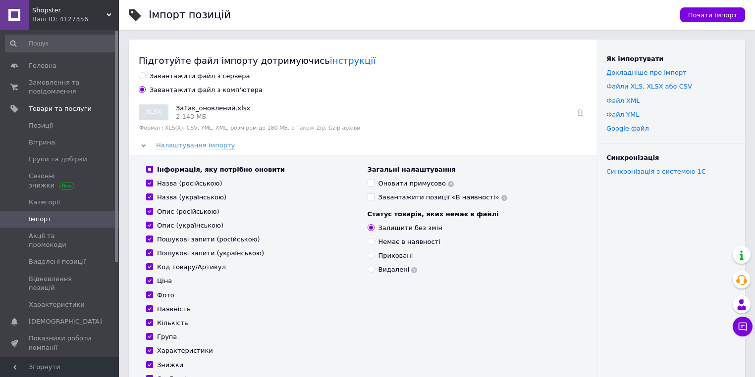
click at [368, 184] on input "Оновити примусово" at bounding box center [370, 183] width 6 height 6
click at [685, 21] on div "Почати імпорт" at bounding box center [707, 15] width 75 height 30
click at [691, 17] on button "Почати імпорт" at bounding box center [712, 14] width 65 height 15
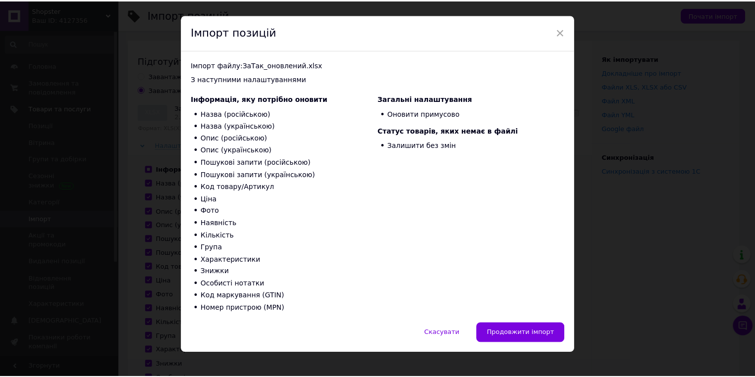
scroll to position [30, 0]
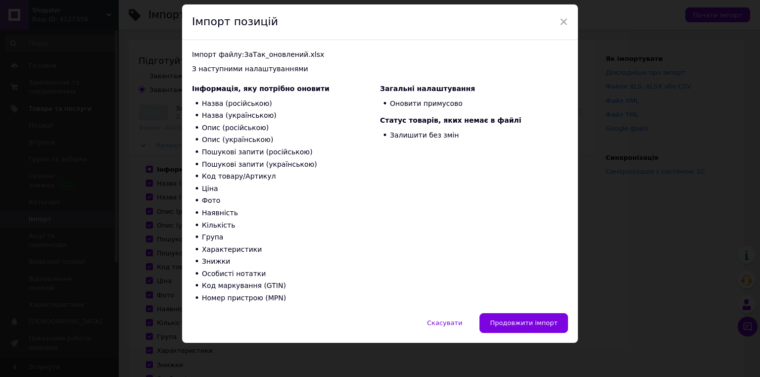
drag, startPoint x: 517, startPoint y: 323, endPoint x: 517, endPoint y: 308, distance: 14.9
click at [517, 323] on span "Продовжити імпорт" at bounding box center [524, 322] width 68 height 7
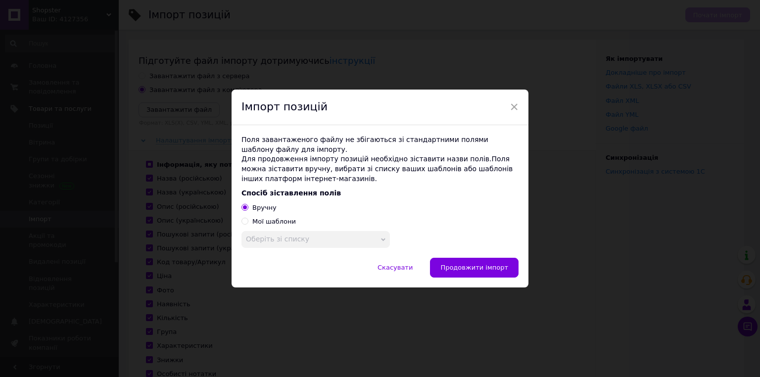
click at [277, 216] on div "Вручну Мої шаблони" at bounding box center [380, 214] width 277 height 23
click at [276, 222] on div "Мої шаблони" at bounding box center [275, 221] width 44 height 9
click at [248, 222] on input "Мої шаблони" at bounding box center [245, 221] width 6 height 6
click at [301, 240] on span "Оберіть зі списку" at bounding box center [316, 239] width 149 height 17
click at [300, 261] on li "1" at bounding box center [316, 259] width 148 height 14
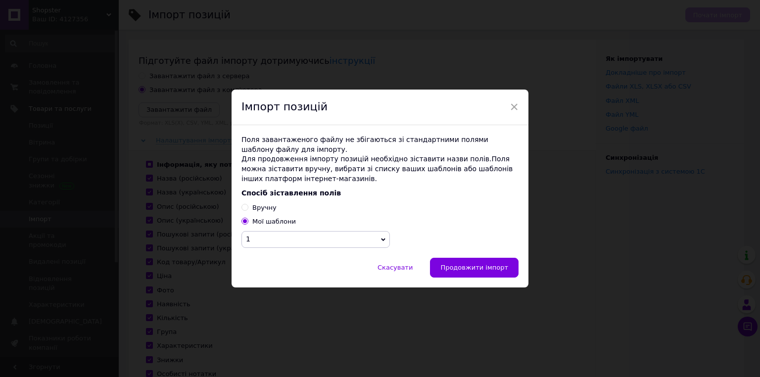
click at [474, 269] on span "Продовжити імпорт" at bounding box center [475, 267] width 68 height 7
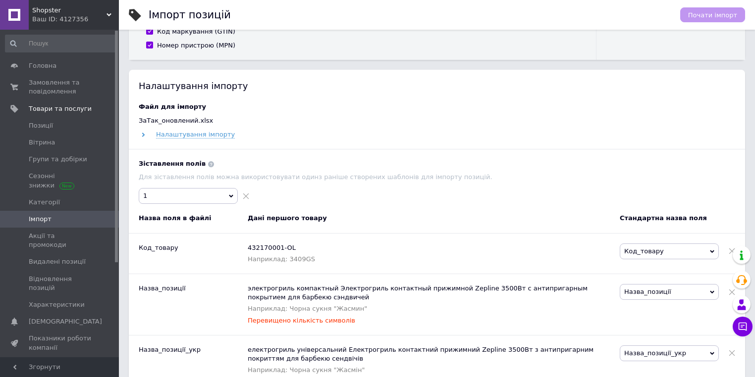
scroll to position [515, 0]
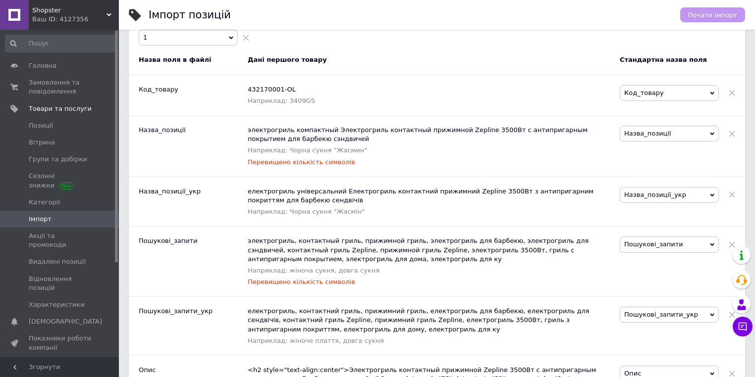
drag, startPoint x: 393, startPoint y: 181, endPoint x: 351, endPoint y: 167, distance: 43.7
click at [392, 181] on div "електрогриль універсальний Електрогриль контактний прижимний Zepline 3500Вт з а…" at bounding box center [434, 202] width 372 height 50
drag, startPoint x: 285, startPoint y: 166, endPoint x: 229, endPoint y: 166, distance: 56.4
click at [230, 166] on div "Назва_позиції электрогриль компактный Электрогриль контактный прижимной Zepline…" at bounding box center [437, 146] width 616 height 61
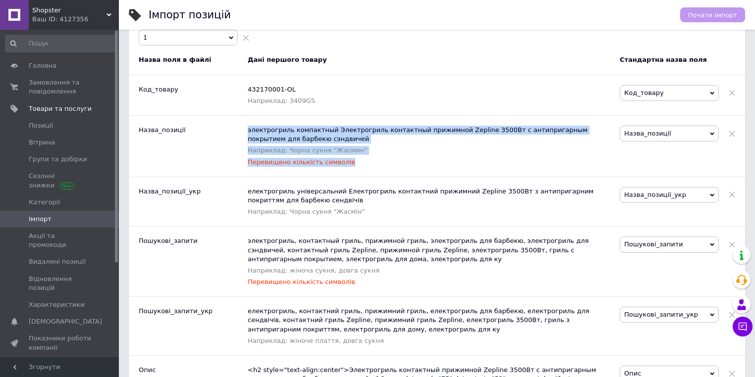
click at [310, 166] on div "Перевищено кількість символів" at bounding box center [429, 162] width 362 height 9
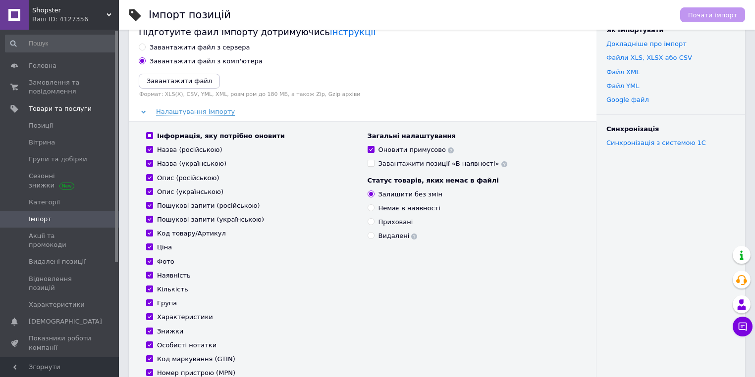
scroll to position [0, 0]
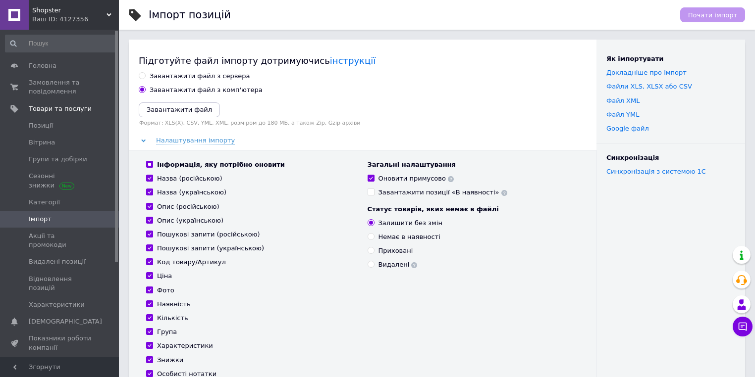
click at [141, 90] on input "Завантажити файл з комп'ютера" at bounding box center [142, 89] width 6 height 6
click at [169, 104] on button "Завантажити файл" at bounding box center [179, 109] width 81 height 15
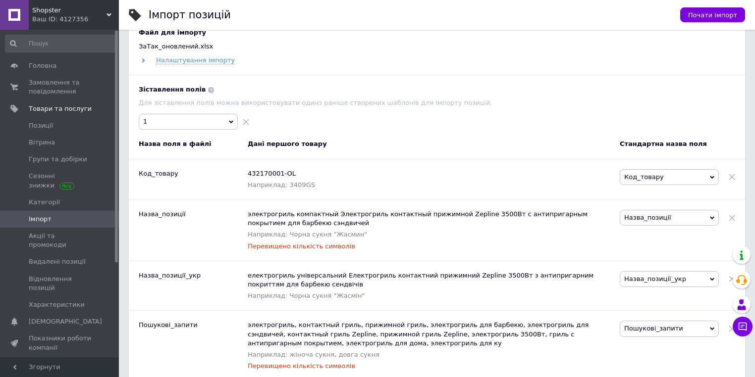
scroll to position [555, 0]
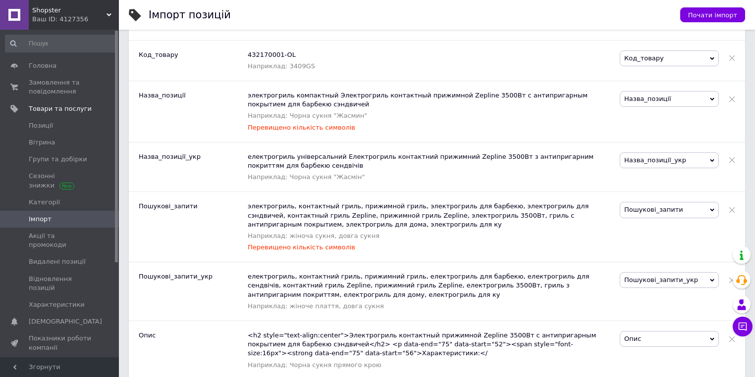
click at [496, 118] on div "Наприклад: Чорна сукня "Жасмин"" at bounding box center [429, 115] width 362 height 9
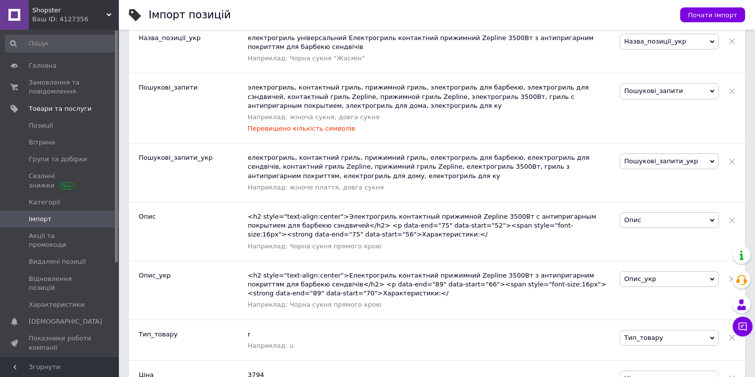
scroll to position [515, 0]
